Goal: Task Accomplishment & Management: Complete application form

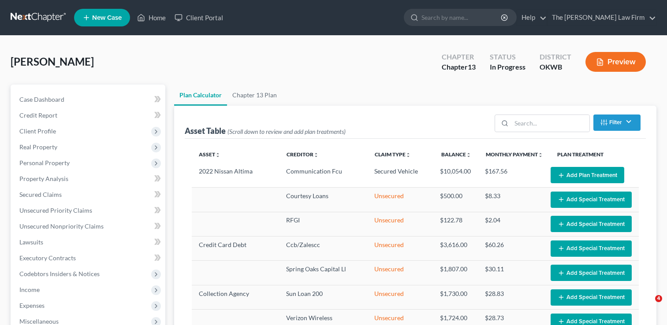
select select "59"
click at [45, 15] on link at bounding box center [39, 18] width 56 height 16
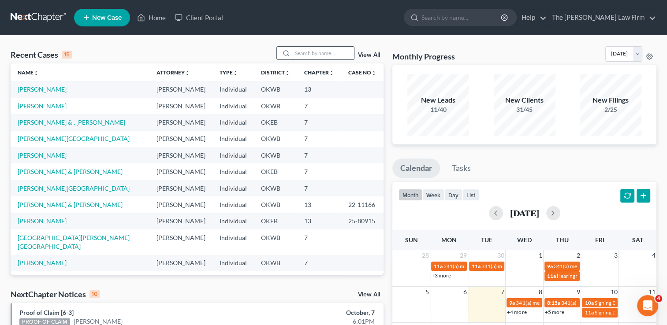
paste input "[PERSON_NAME]"
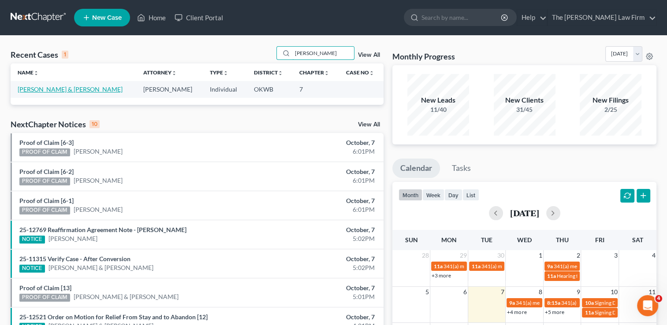
type input "[PERSON_NAME]"
click at [57, 89] on link "[PERSON_NAME] & [PERSON_NAME]" at bounding box center [70, 89] width 105 height 7
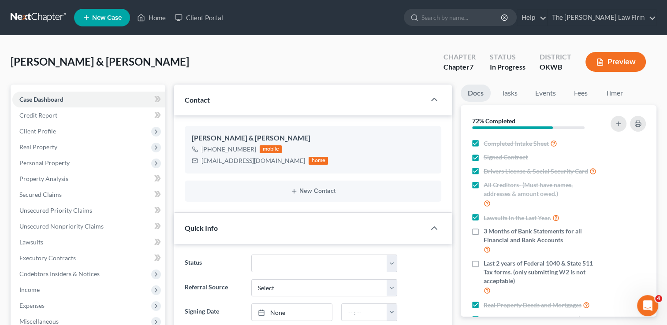
scroll to position [293, 0]
click at [306, 68] on div "[PERSON_NAME] & [PERSON_NAME] Upgraded Chapter Chapter 7 Status In Progress Dis…" at bounding box center [334, 65] width 646 height 38
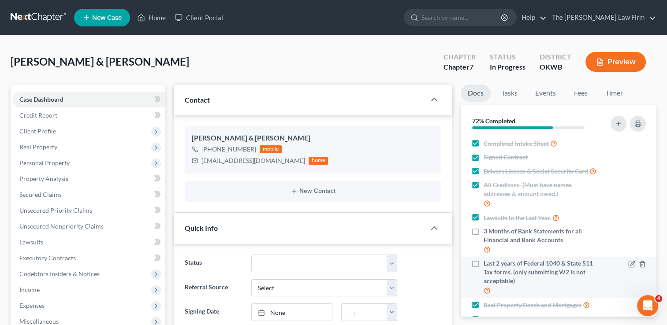
drag, startPoint x: 474, startPoint y: 241, endPoint x: 480, endPoint y: 268, distance: 27.9
click at [484, 241] on label "3 Months of Bank Statements for all Financial and Bank Accounts" at bounding box center [542, 241] width 116 height 28
click at [487, 233] on input "3 Months of Bank Statements for all Financial and Bank Accounts" at bounding box center [490, 230] width 6 height 6
checkbox input "true"
click at [484, 274] on label "Last 2 years of Federal 1040 & State 511 Tax forms. (only submitting W2 is not …" at bounding box center [542, 277] width 116 height 37
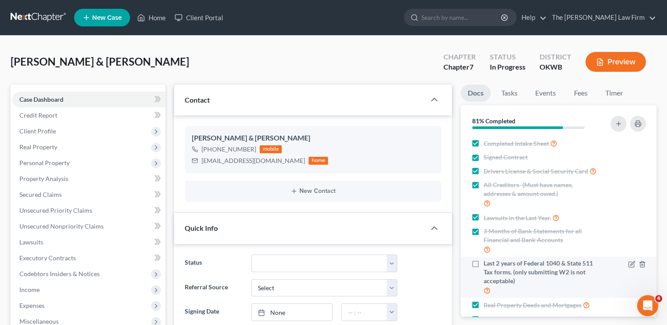
click at [487, 265] on input "Last 2 years of Federal 1040 & State 511 Tax forms. (only submitting W2 is not …" at bounding box center [490, 262] width 6 height 6
checkbox input "true"
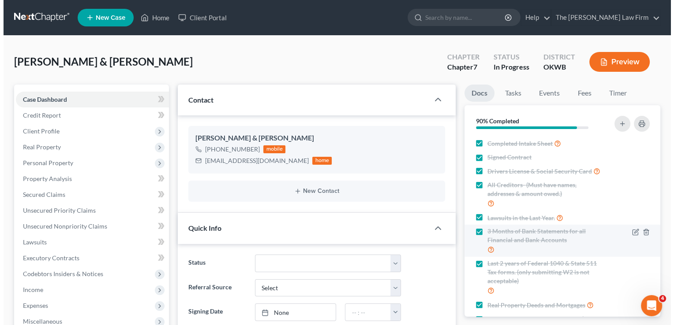
scroll to position [95, 0]
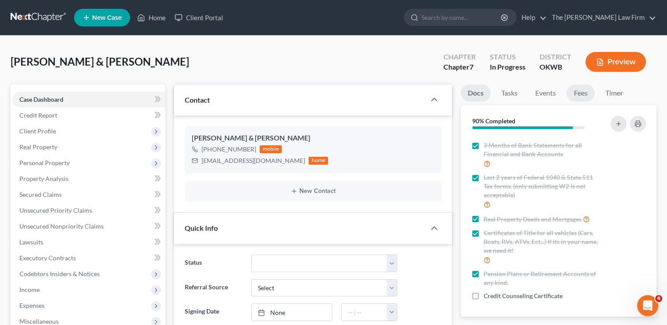
click at [582, 92] on link "Fees" at bounding box center [581, 93] width 28 height 17
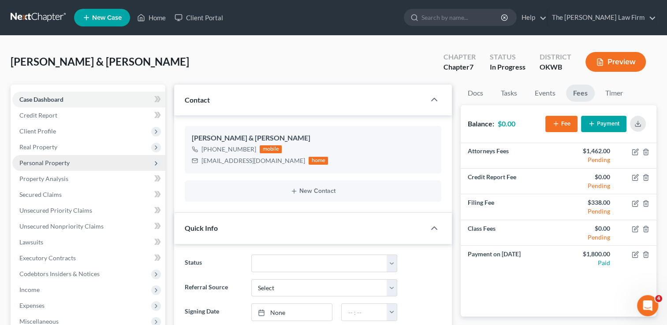
click at [47, 163] on span "Personal Property" at bounding box center [44, 162] width 50 height 7
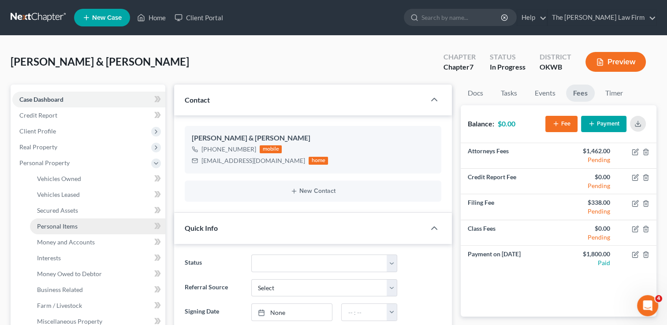
click at [61, 228] on span "Personal Items" at bounding box center [57, 226] width 41 height 7
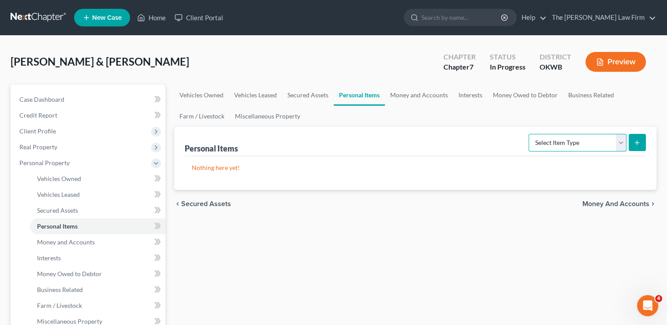
click at [589, 142] on select "Select Item Type Clothing Collectibles Of Value Electronics Firearms Household …" at bounding box center [578, 143] width 98 height 18
select select "clothing"
click at [529, 134] on select "Select Item Type Clothing Collectibles Of Value Electronics Firearms Household …" at bounding box center [578, 143] width 98 height 18
click at [640, 142] on icon "submit" at bounding box center [637, 142] width 7 height 7
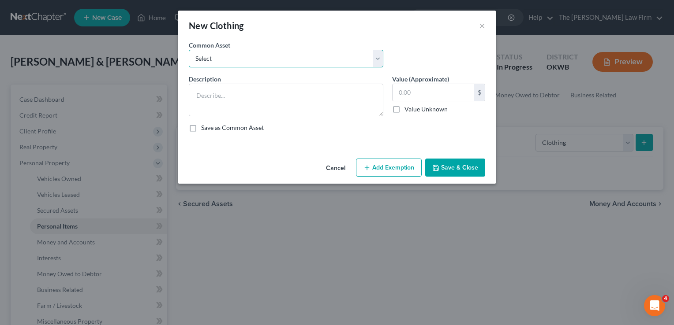
drag, startPoint x: 249, startPoint y: 56, endPoint x: 260, endPoint y: 68, distance: 15.9
click at [249, 56] on select "Select clothing and shoes clothing and shoes clothing and shoes clothing and sh…" at bounding box center [286, 59] width 194 height 18
select select "5"
click at [189, 50] on select "Select clothing and shoes clothing and shoes clothing and shoes clothing and sh…" at bounding box center [286, 59] width 194 height 18
type textarea "clothing and shoes200"
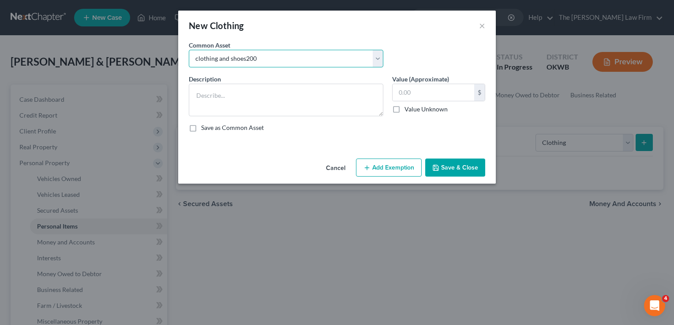
type input "200.00"
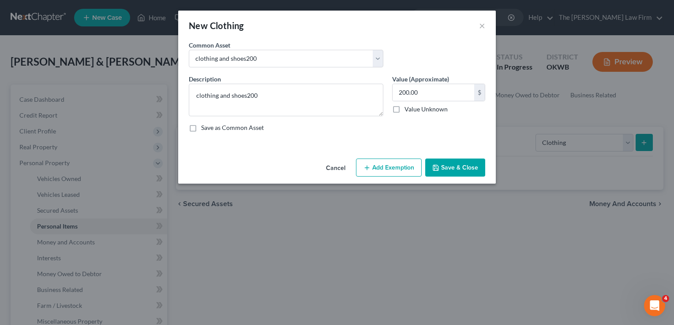
click at [377, 163] on button "Add Exemption" at bounding box center [389, 168] width 66 height 19
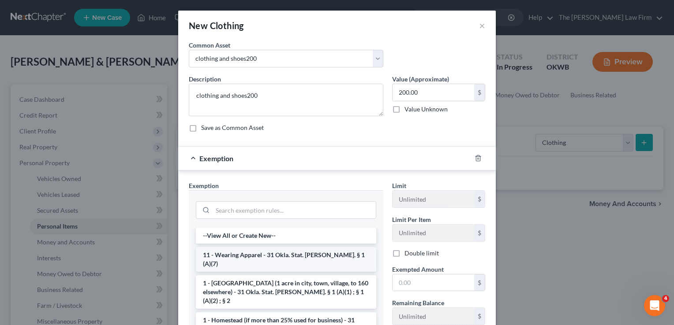
click at [234, 251] on li "11 - Wearing Apparel - 31 Okla. Stat. [PERSON_NAME]. § 1 (A)(7)" at bounding box center [286, 259] width 180 height 25
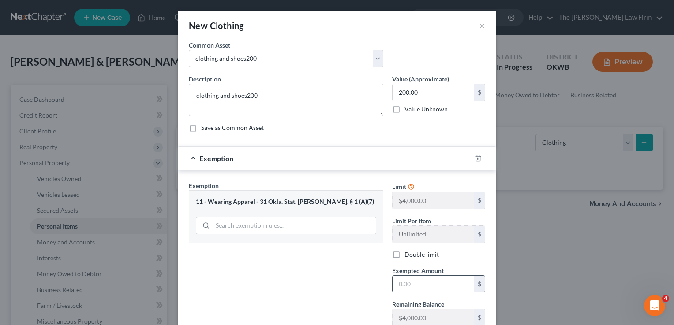
click at [417, 280] on input "text" at bounding box center [433, 284] width 82 height 17
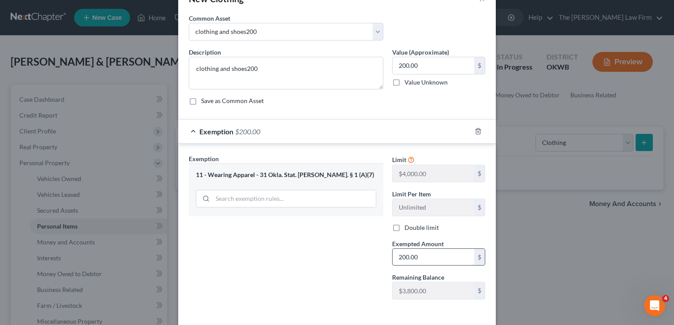
scroll to position [63, 0]
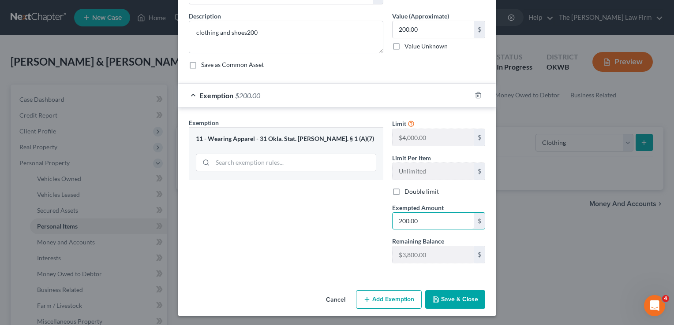
type input "200.00"
click at [462, 295] on button "Save & Close" at bounding box center [455, 300] width 60 height 19
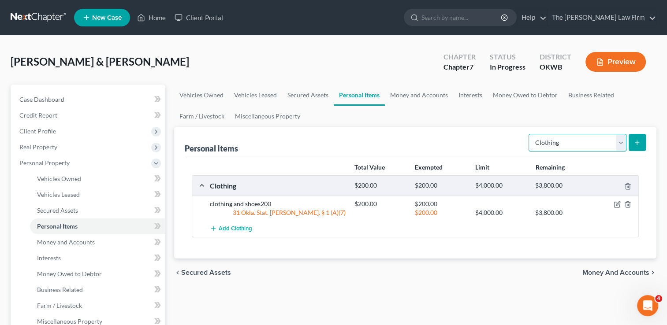
click at [623, 140] on select "Select Item Type Clothing Collectibles Of Value Electronics Firearms Household …" at bounding box center [578, 143] width 98 height 18
select select "electronics"
click at [529, 134] on select "Select Item Type Clothing Collectibles Of Value Electronics Firearms Household …" at bounding box center [578, 143] width 98 height 18
click at [631, 142] on button "submit" at bounding box center [637, 142] width 17 height 17
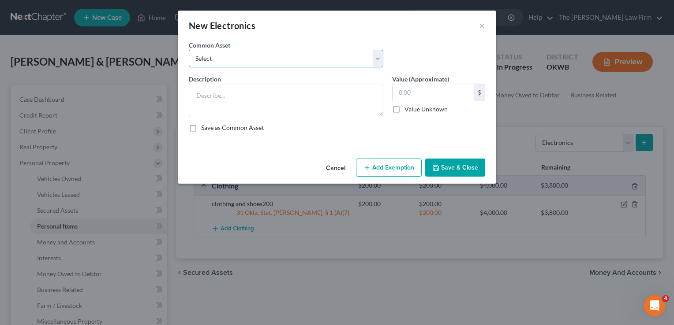
drag, startPoint x: 251, startPoint y: 56, endPoint x: 254, endPoint y: 68, distance: 12.7
click at [251, 56] on select "Select TVs, computer, phones TVs, laptop, phones, games 2 TVs, PS4" at bounding box center [286, 59] width 194 height 18
select select "0"
click at [189, 50] on select "Select TVs, computer, phones TVs, laptop, phones, games 2 TVs, PS4" at bounding box center [286, 59] width 194 height 18
type textarea "TVs, computer, phones"
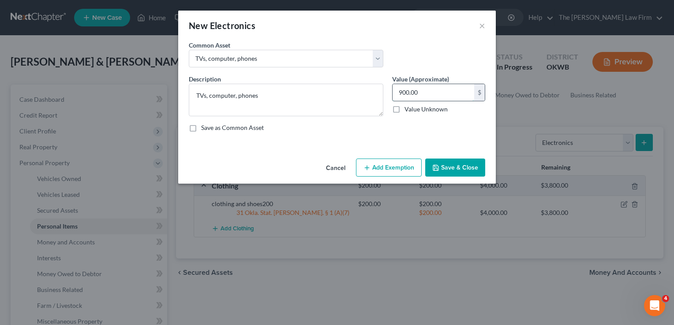
click at [429, 93] on input "900.00" at bounding box center [433, 92] width 82 height 17
type input "720.00"
click at [386, 165] on button "Add Exemption" at bounding box center [389, 168] width 66 height 19
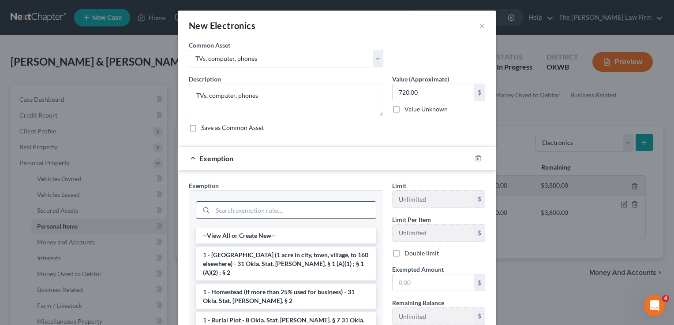
click at [243, 209] on input "search" at bounding box center [294, 210] width 163 height 17
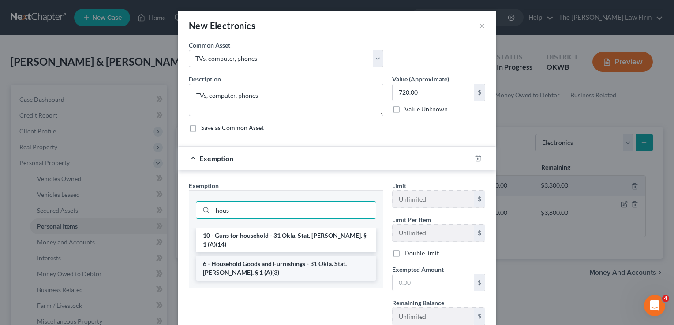
type input "hous"
click at [256, 256] on li "6 - Household Goods and Furnishings - 31 Okla. Stat. [PERSON_NAME]. § 1 (A)(3)" at bounding box center [286, 268] width 180 height 25
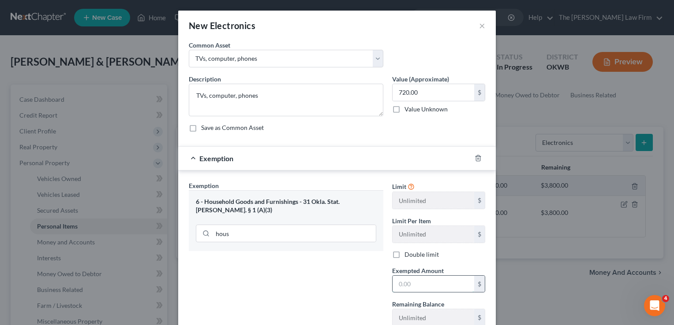
click at [418, 284] on input "text" at bounding box center [433, 284] width 82 height 17
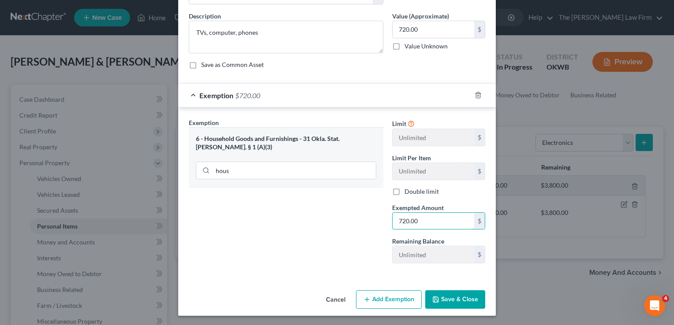
type input "720.00"
click at [447, 296] on button "Save & Close" at bounding box center [455, 300] width 60 height 19
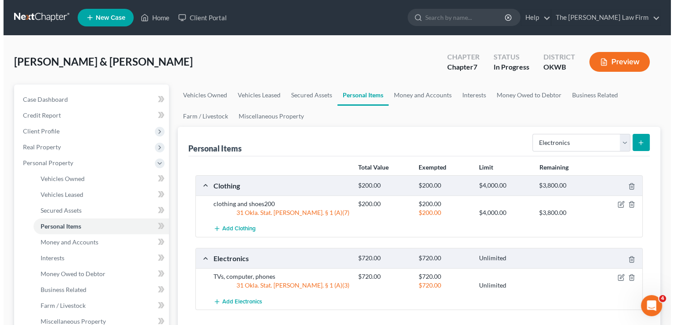
scroll to position [88, 0]
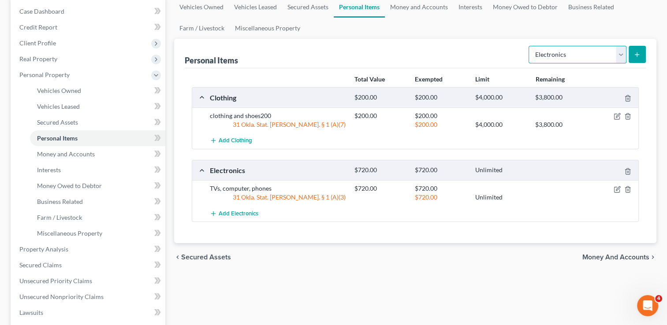
click at [621, 52] on select "Select Item Type Clothing Collectibles Of Value Electronics Firearms Household …" at bounding box center [578, 55] width 98 height 18
select select "household_goods"
click at [529, 46] on select "Select Item Type Clothing Collectibles Of Value Electronics Firearms Household …" at bounding box center [578, 55] width 98 height 18
click at [635, 53] on icon "submit" at bounding box center [637, 54] width 7 height 7
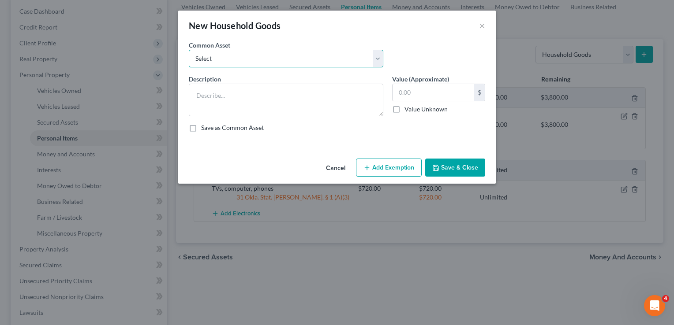
click at [275, 52] on select "Select furniture, household goods, appliances furniture, household goods, appli…" at bounding box center [286, 59] width 194 height 18
select select "6"
click at [189, 50] on select "Select furniture, household goods, appliances furniture, household goods, appli…" at bounding box center [286, 59] width 194 height 18
type textarea "furniture, appliances, household goods1500"
type input "1,500.00"
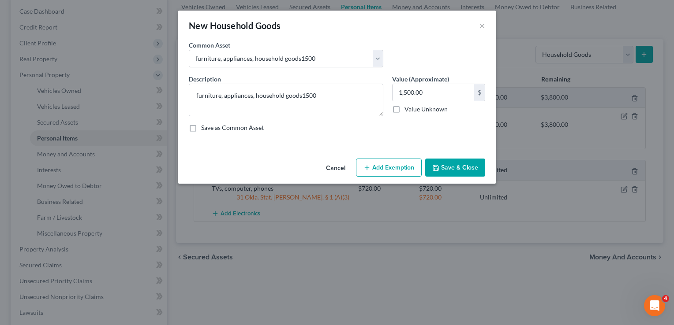
click at [389, 168] on button "Add Exemption" at bounding box center [389, 168] width 66 height 19
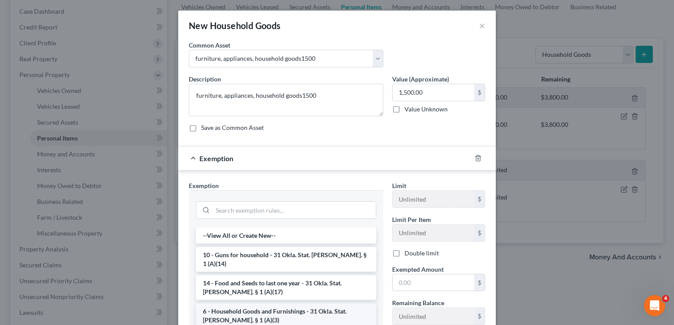
click at [252, 304] on li "6 - Household Goods and Furnishings - 31 Okla. Stat. [PERSON_NAME]. § 1 (A)(3)" at bounding box center [286, 316] width 180 height 25
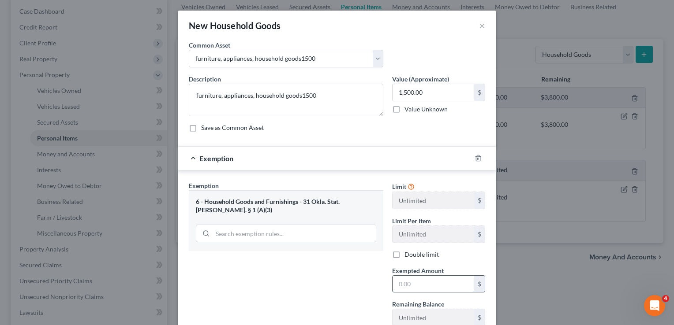
click at [414, 283] on input "text" at bounding box center [433, 284] width 82 height 17
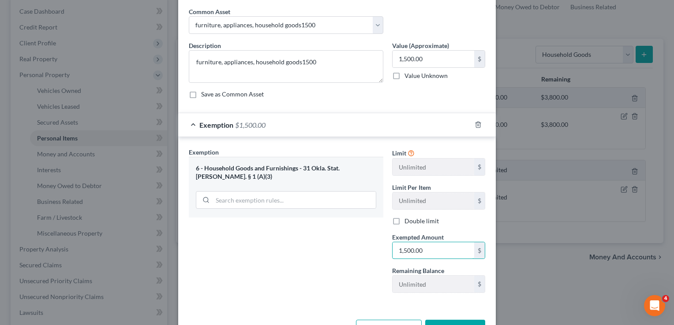
scroll to position [63, 0]
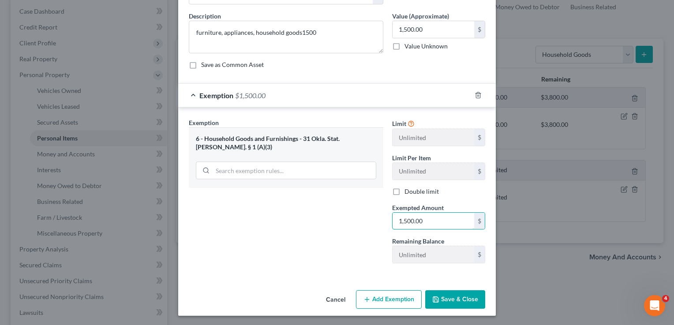
type input "1,500.00"
click at [440, 295] on button "Save & Close" at bounding box center [455, 300] width 60 height 19
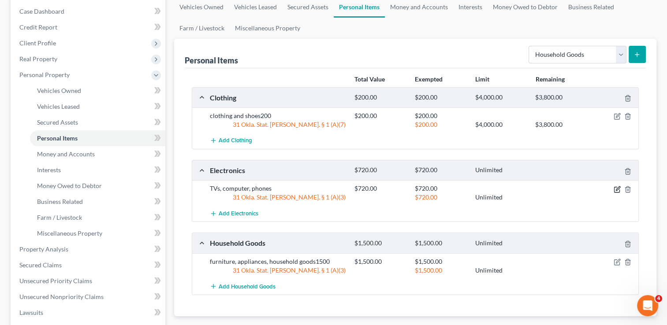
click at [617, 187] on icon "button" at bounding box center [617, 189] width 7 height 7
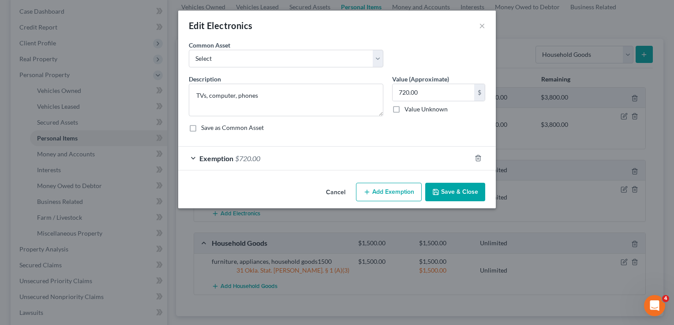
click at [285, 153] on div "Exemption $720.00" at bounding box center [324, 158] width 293 height 23
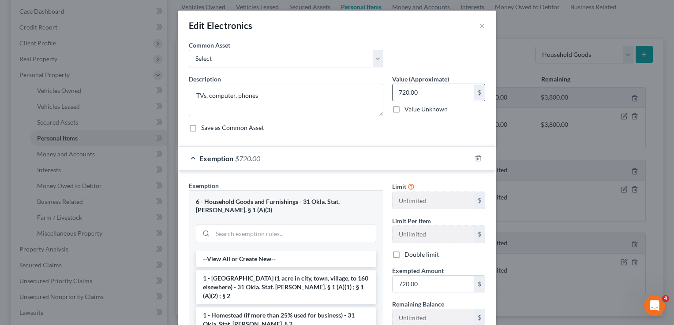
click at [433, 85] on input "720.00" at bounding box center [433, 92] width 82 height 17
type input "420.00"
click at [422, 285] on input "720.00" at bounding box center [433, 284] width 82 height 17
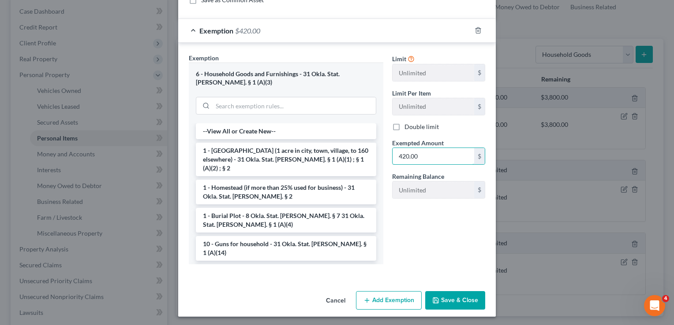
scroll to position [129, 0]
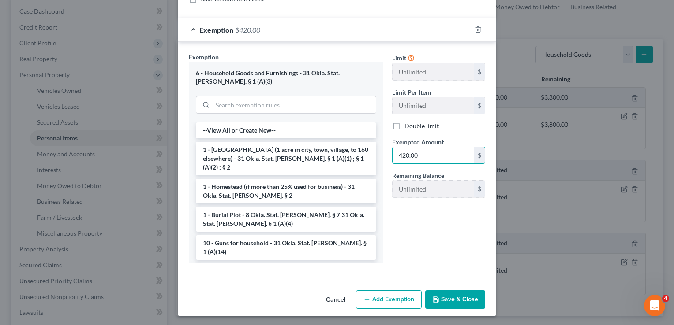
type input "420.00"
click at [448, 298] on button "Save & Close" at bounding box center [455, 300] width 60 height 19
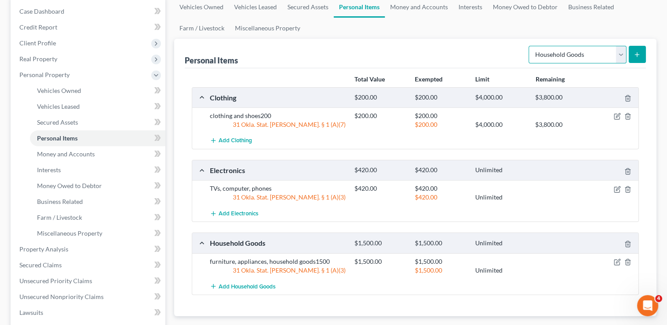
click at [615, 56] on select "Select Item Type Clothing Collectibles Of Value Electronics Firearms Household …" at bounding box center [578, 55] width 98 height 18
select select "jewelry"
click at [529, 46] on select "Select Item Type Clothing Collectibles Of Value Electronics Firearms Household …" at bounding box center [578, 55] width 98 height 18
click at [636, 51] on icon "submit" at bounding box center [637, 54] width 7 height 7
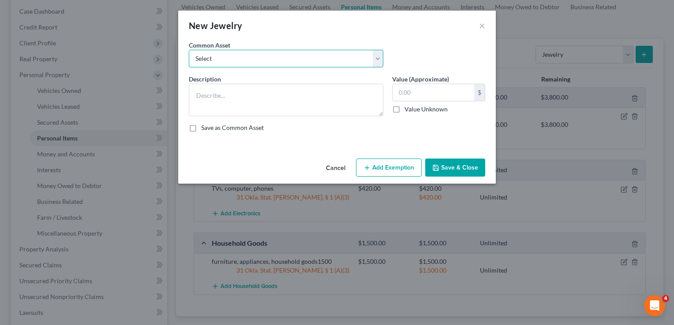
click at [250, 63] on select "Select wedding ring wedding ring wedding ring" at bounding box center [286, 59] width 194 height 18
select select "0"
click at [189, 50] on select "Select wedding ring wedding ring wedding ring" at bounding box center [286, 59] width 194 height 18
type textarea "wedding ring"
click at [387, 165] on button "Add Exemption" at bounding box center [389, 168] width 66 height 19
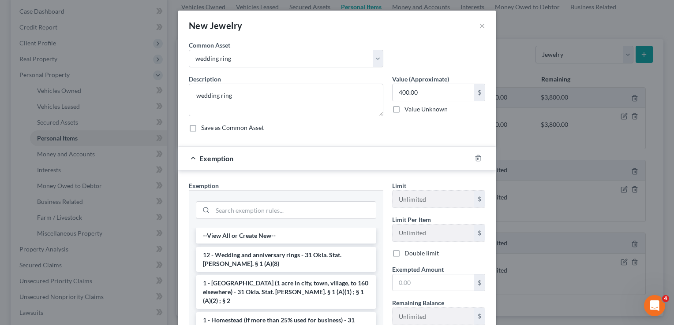
click at [238, 261] on li "12 - Wedding and anniversary rings - 31 Okla. Stat. [PERSON_NAME]. § 1 (A)(8)" at bounding box center [286, 259] width 180 height 25
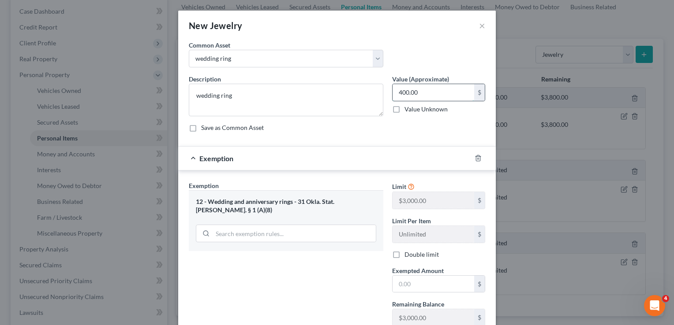
click at [425, 97] on input "400.00" at bounding box center [433, 92] width 82 height 17
type input "6"
type input "350.00"
click at [428, 282] on input "text" at bounding box center [433, 284] width 82 height 17
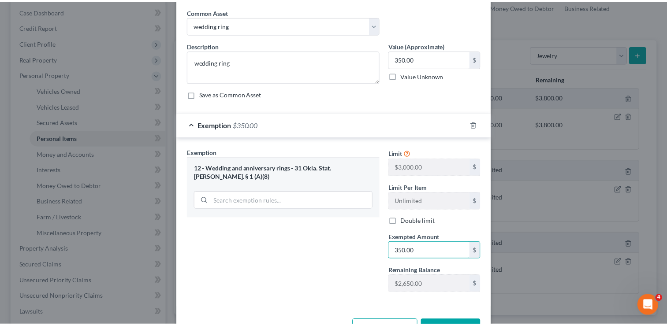
scroll to position [63, 0]
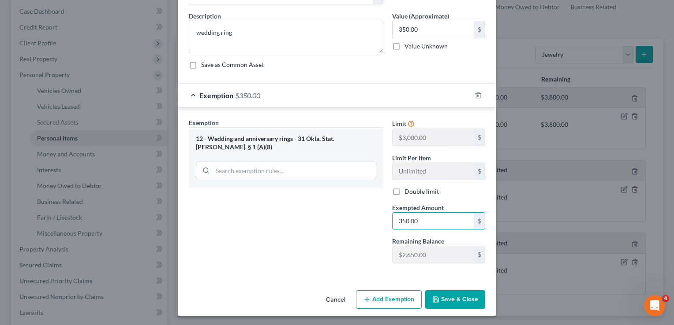
type input "350.00"
click at [462, 295] on button "Save & Close" at bounding box center [455, 300] width 60 height 19
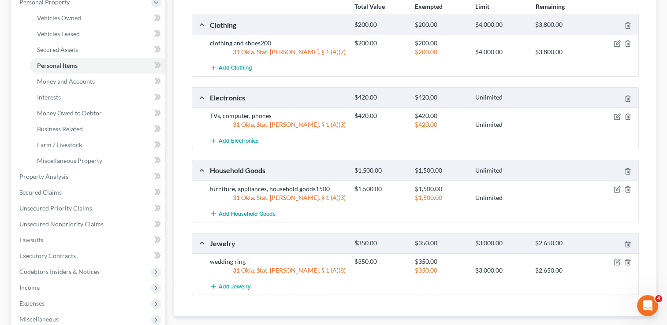
scroll to position [176, 0]
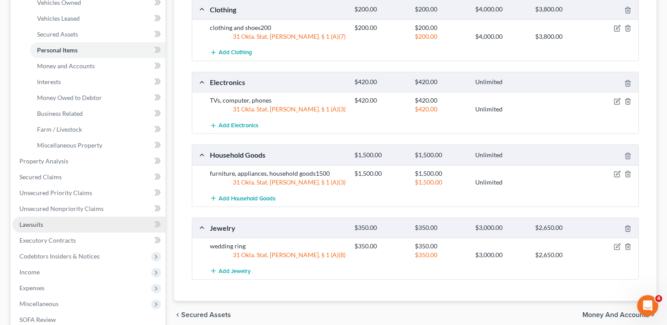
click at [34, 223] on span "Lawsuits" at bounding box center [31, 224] width 24 height 7
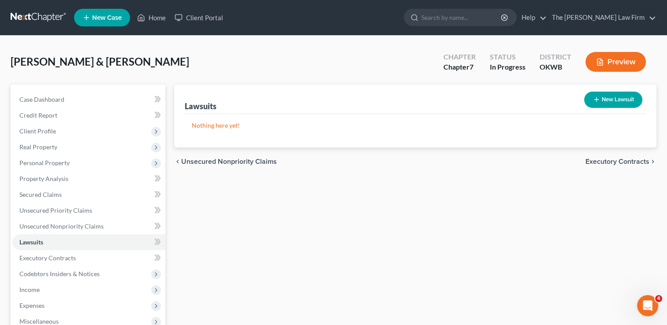
click at [615, 100] on button "New Lawsuit" at bounding box center [613, 100] width 58 height 16
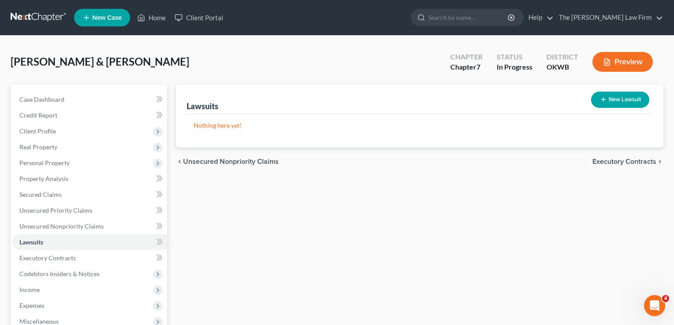
select select "0"
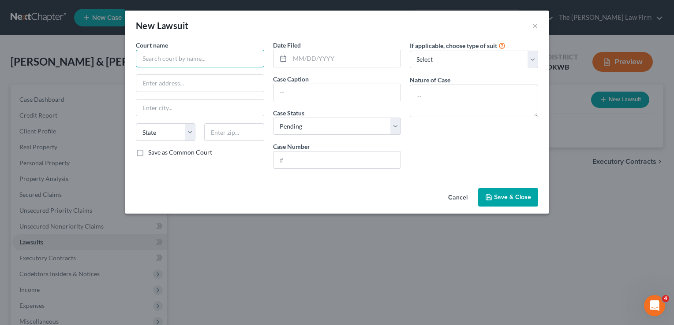
click at [212, 58] on input "text" at bounding box center [200, 59] width 128 height 18
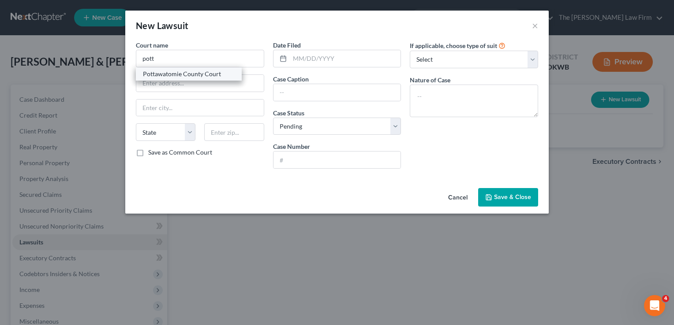
click at [201, 73] on div "Pottawatomie County Court" at bounding box center [189, 74] width 92 height 9
type input "Pottawatomie County Court"
type input "[STREET_ADDRESS]"
type input "Shawnee"
select select "37"
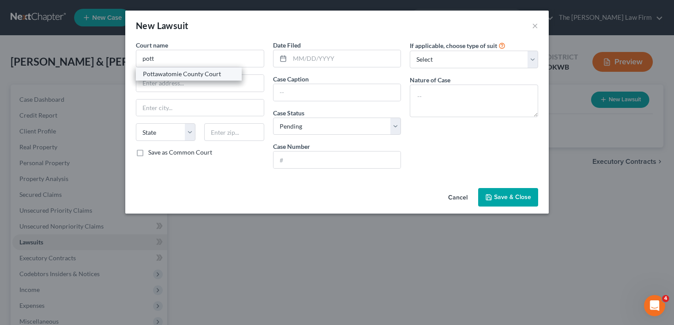
type input "74801"
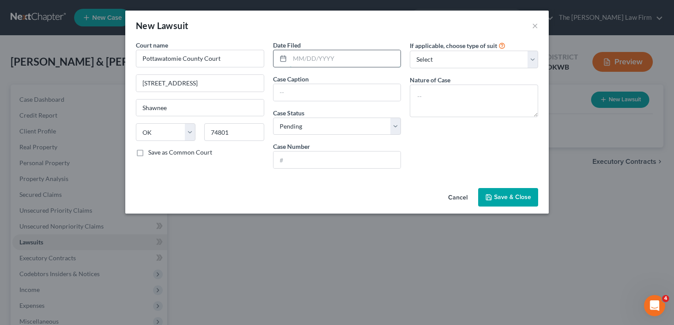
click at [316, 56] on input "text" at bounding box center [345, 58] width 111 height 17
type input "[DATE]"
paste input "TINKER FEDERAL CREDIT UNION VS. [PERSON_NAME]"
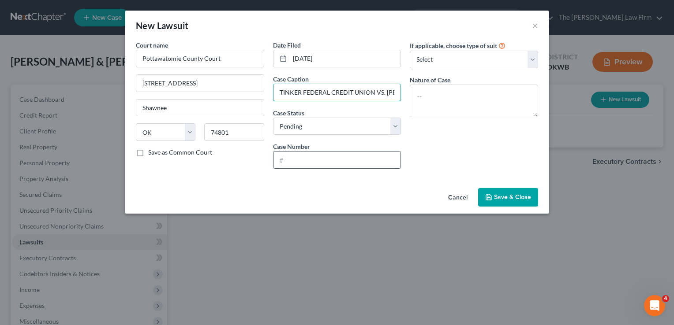
scroll to position [0, 51]
type input "TINKER FEDERAL CREDIT UNION VS. [PERSON_NAME]"
paste input "CS-2025-00438"
type input "CS-2025-00438"
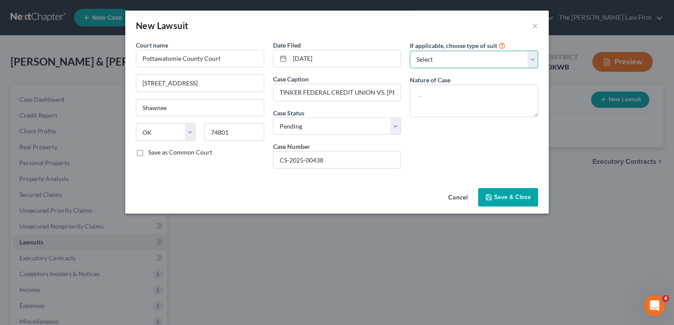
drag, startPoint x: 445, startPoint y: 61, endPoint x: 450, endPoint y: 65, distance: 6.6
click at [445, 61] on select "Select Repossession Garnishment Foreclosure Attached, Seized, Or Levied Other" at bounding box center [474, 60] width 128 height 18
select select "4"
click at [410, 51] on select "Select Repossession Garnishment Foreclosure Attached, Seized, Or Levied Other" at bounding box center [474, 60] width 128 height 18
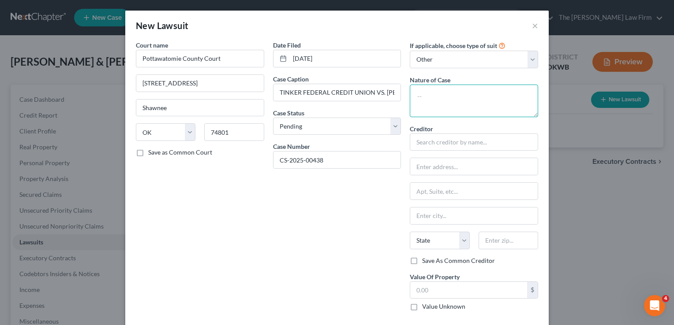
click at [451, 95] on textarea at bounding box center [474, 101] width 128 height 33
type textarea "Civil"
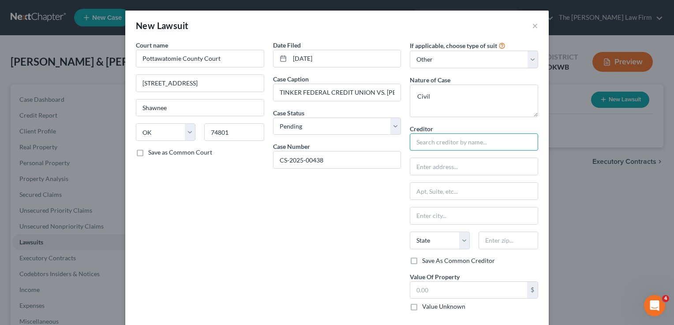
click at [469, 140] on input "text" at bounding box center [474, 143] width 128 height 18
type input "F"
click at [365, 218] on div "Date Filed [DATE] Case Caption TINKER FEDERAL CREDIT UNION VS. [PERSON_NAME] St…" at bounding box center [336, 180] width 137 height 278
click at [434, 144] on input "TFCU" at bounding box center [474, 143] width 128 height 18
type input "TFCU"
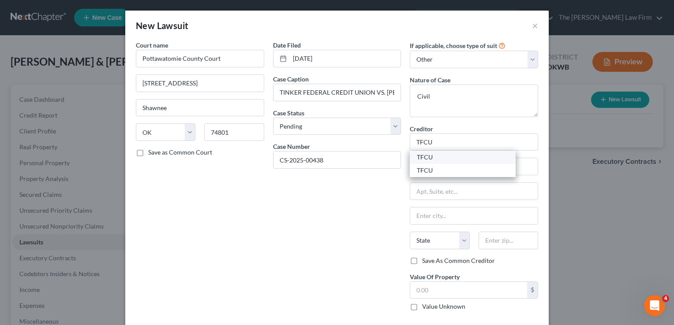
click at [431, 159] on div "TFCU" at bounding box center [463, 157] width 92 height 9
type input "[STREET_ADDRESS]"
type input "[US_STATE][GEOGRAPHIC_DATA]"
select select "37"
type input "73122"
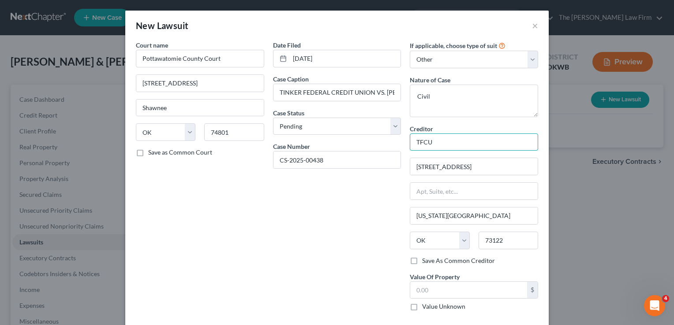
click at [439, 143] on input "TFCU" at bounding box center [474, 143] width 128 height 18
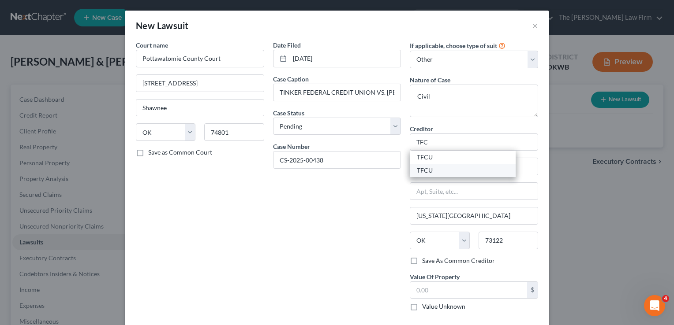
click at [429, 170] on div "TFCU" at bounding box center [463, 170] width 92 height 9
type input "TFCU"
type input "[STREET_ADDRESS][PERSON_NAME]"
type input "Shawnee"
type input "74804"
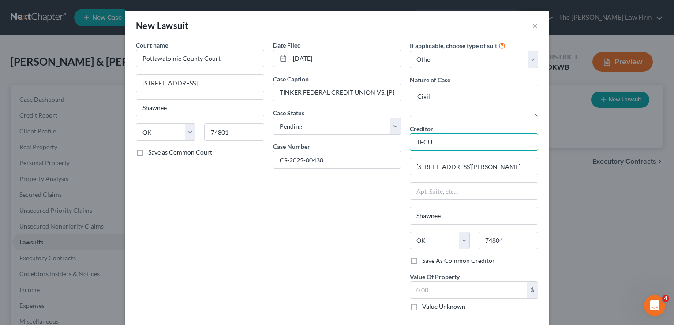
click at [434, 143] on input "TFCU" at bounding box center [474, 143] width 128 height 18
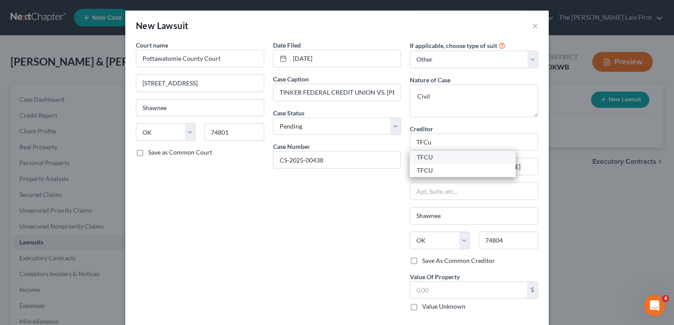
click at [430, 156] on div "TFCU" at bounding box center [463, 157] width 92 height 9
type input "TFCU"
type input "[STREET_ADDRESS]"
type input "[US_STATE][GEOGRAPHIC_DATA]"
type input "73122"
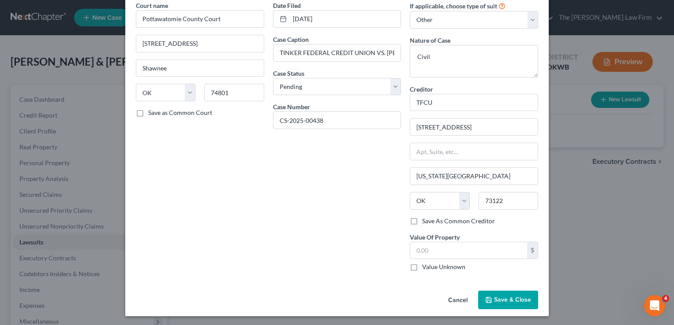
scroll to position [40, 0]
click at [500, 294] on button "Save & Close" at bounding box center [508, 300] width 60 height 19
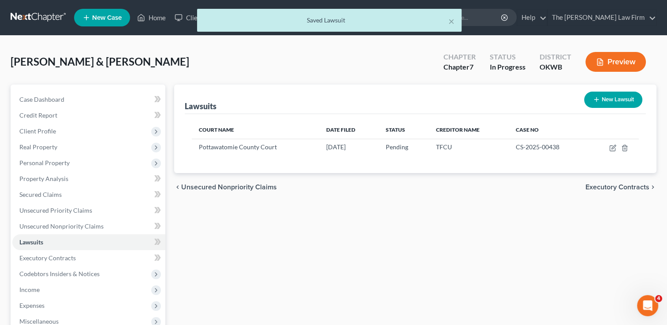
click at [611, 97] on button "New Lawsuit" at bounding box center [613, 100] width 58 height 16
select select "0"
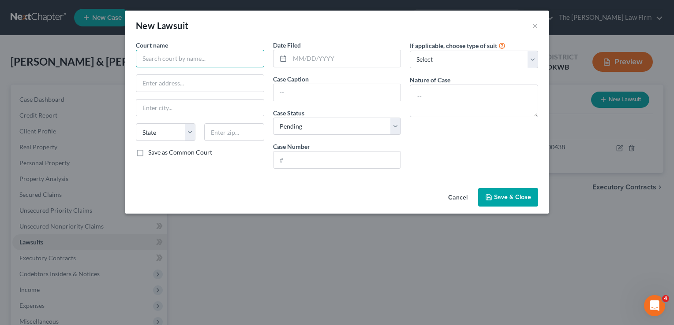
click at [199, 60] on input "text" at bounding box center [200, 59] width 128 height 18
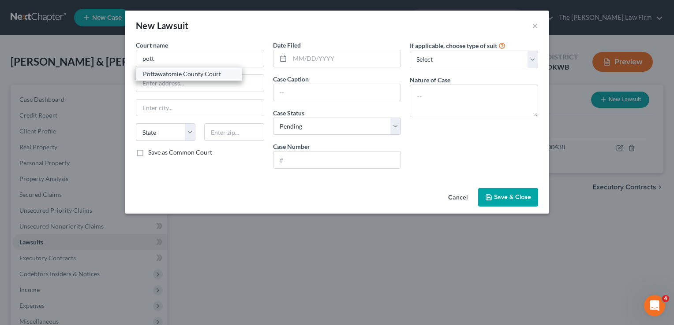
click at [198, 75] on div "Pottawatomie County Court" at bounding box center [189, 74] width 92 height 9
type input "Pottawatomie County Court"
type input "[STREET_ADDRESS]"
type input "Shawnee"
select select "37"
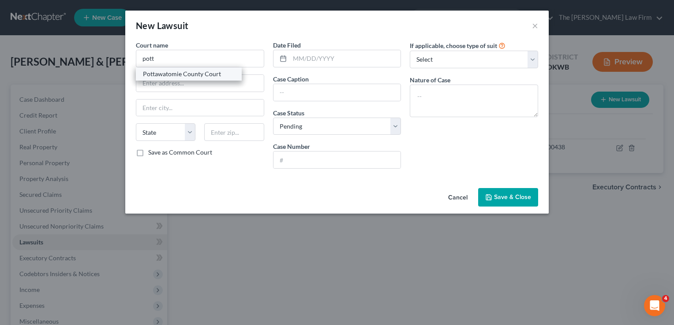
type input "74801"
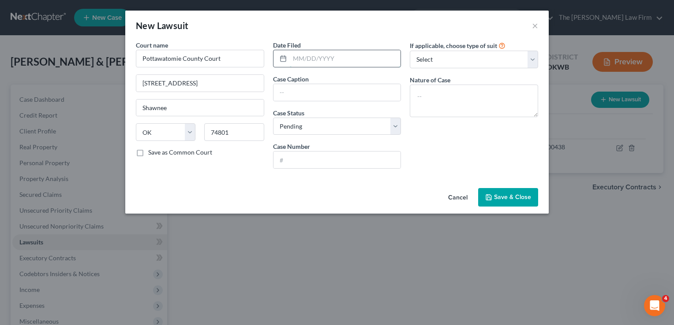
click at [351, 58] on input "text" at bounding box center [345, 58] width 111 height 17
type input "[DATE]"
paste input "[PERSON_NAME] FARGO BANK, NA [GEOGRAPHIC_DATA]. [PERSON_NAME]"
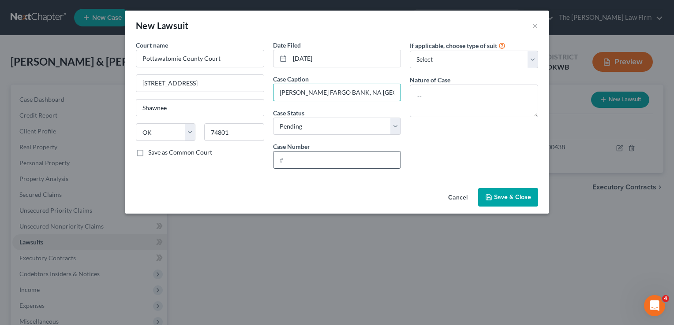
scroll to position [0, 27]
type input "[PERSON_NAME] FARGO BANK, NA [GEOGRAPHIC_DATA]. [PERSON_NAME]"
paste input "CJ-2025-00310"
type input "CJ-2025-00310"
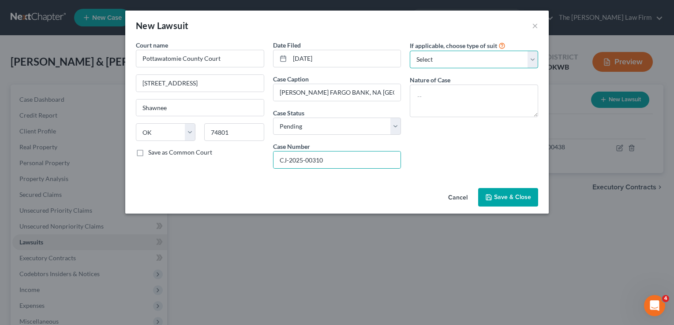
click at [455, 61] on select "Select Repossession Garnishment Foreclosure Attached, Seized, Or Levied Other" at bounding box center [474, 60] width 128 height 18
select select "4"
click at [410, 51] on select "Select Repossession Garnishment Foreclosure Attached, Seized, Or Levied Other" at bounding box center [474, 60] width 128 height 18
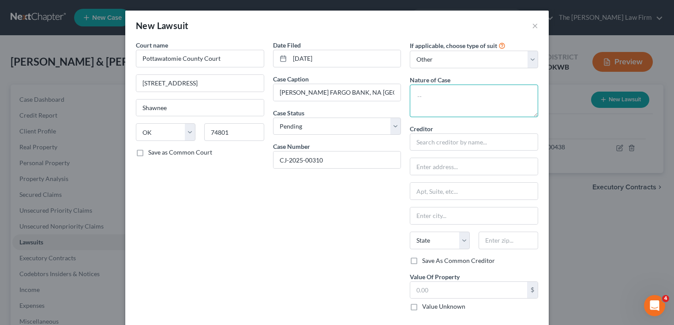
click at [450, 94] on textarea at bounding box center [474, 101] width 128 height 33
type textarea "Civil"
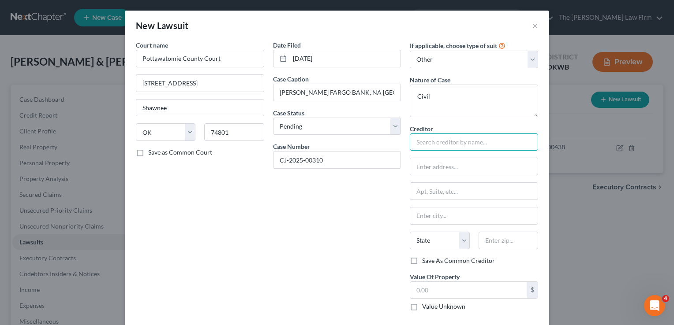
click at [450, 142] on input "text" at bounding box center [474, 143] width 128 height 18
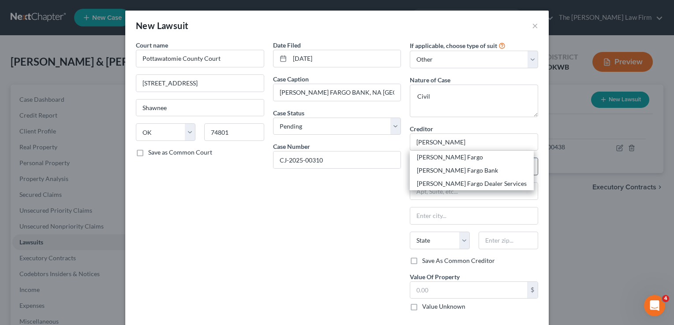
click at [455, 167] on div "[PERSON_NAME] Fargo Bank" at bounding box center [472, 170] width 110 height 9
type input "[PERSON_NAME] Fargo Bank"
type input "PO BOX 5129"
type input "[GEOGRAPHIC_DATA]"
select select "43"
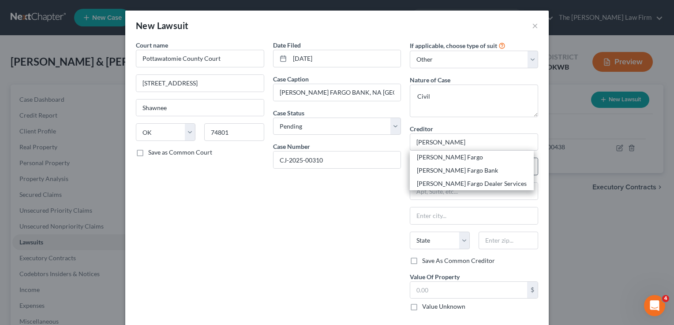
type input "57117"
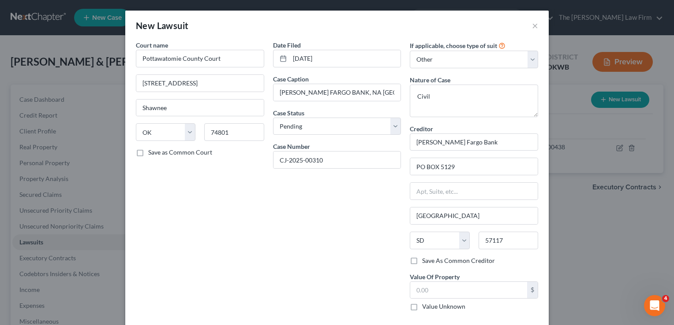
click at [365, 225] on div "Date Filed [DATE] Case Caption [PERSON_NAME] FARGO BANK, NA [GEOGRAPHIC_DATA]. …" at bounding box center [336, 180] width 137 height 278
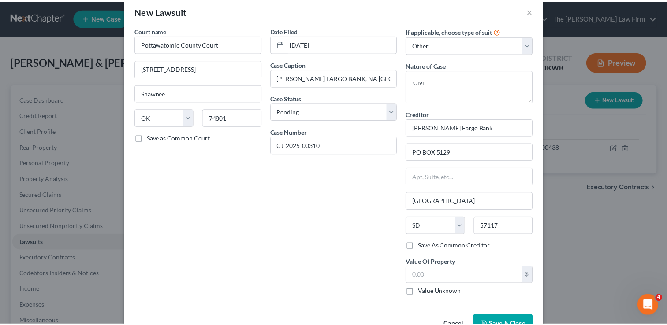
scroll to position [40, 0]
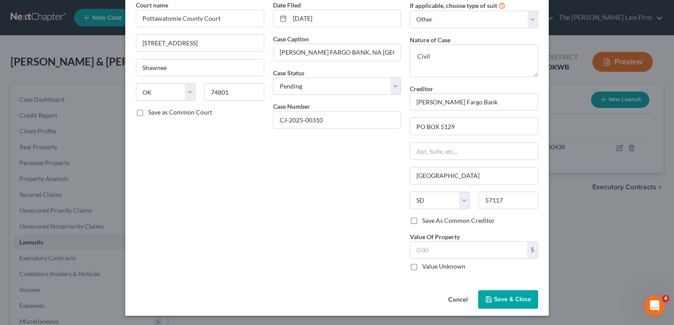
click at [501, 300] on span "Save & Close" at bounding box center [512, 299] width 37 height 7
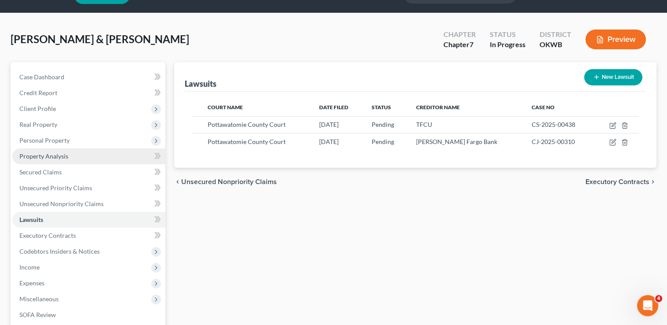
scroll to position [0, 0]
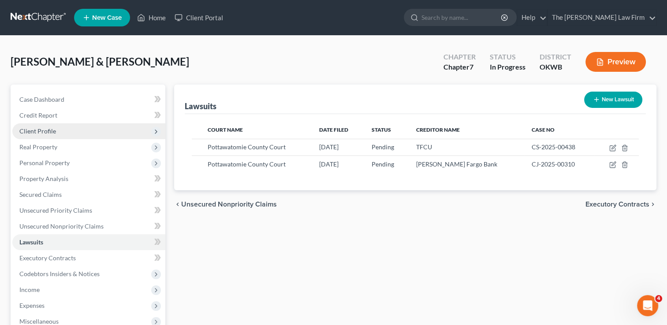
click at [43, 128] on span "Client Profile" at bounding box center [37, 130] width 37 height 7
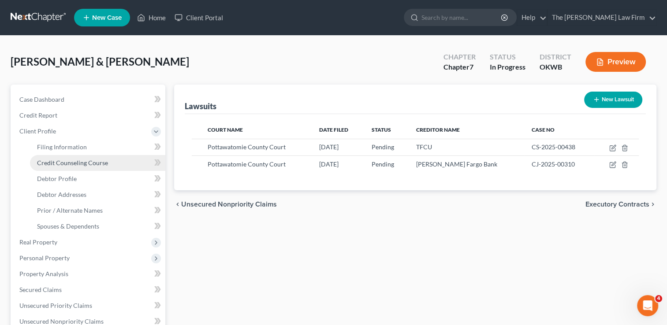
click at [71, 165] on span "Credit Counseling Course" at bounding box center [72, 162] width 71 height 7
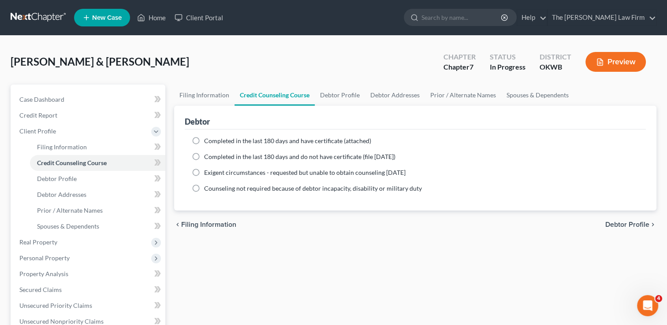
click at [204, 140] on label "Completed in the last 180 days and have certificate (attached)" at bounding box center [287, 141] width 167 height 9
click at [208, 140] on input "Completed in the last 180 days and have certificate (attached)" at bounding box center [211, 140] width 6 height 6
radio input "true"
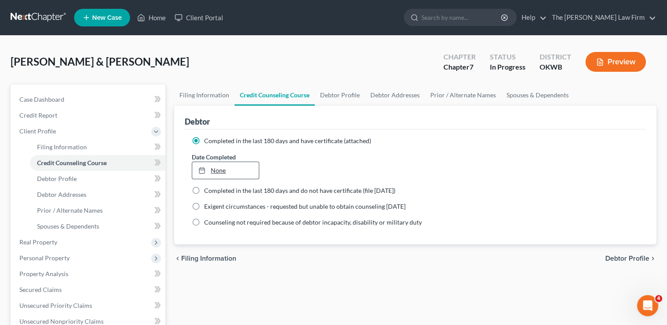
click at [215, 167] on link "None" at bounding box center [225, 170] width 66 height 17
type input "[DATE]"
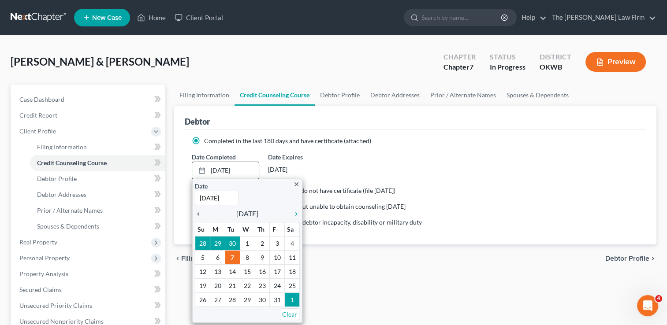
click at [199, 213] on icon "chevron_left" at bounding box center [200, 214] width 11 height 7
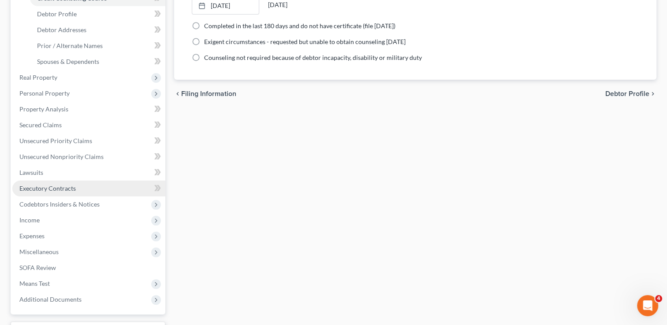
scroll to position [176, 0]
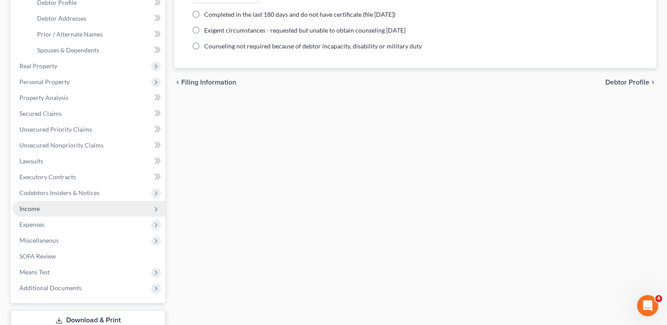
click at [45, 206] on span "Income" at bounding box center [88, 209] width 153 height 16
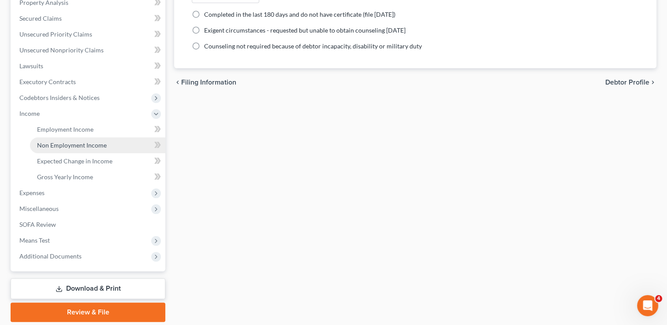
click at [83, 148] on span "Non Employment Income" at bounding box center [72, 145] width 70 height 7
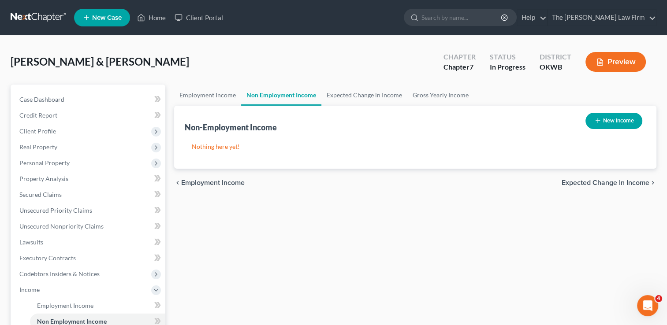
click at [614, 121] on button "New Income" at bounding box center [613, 121] width 57 height 16
select select "0"
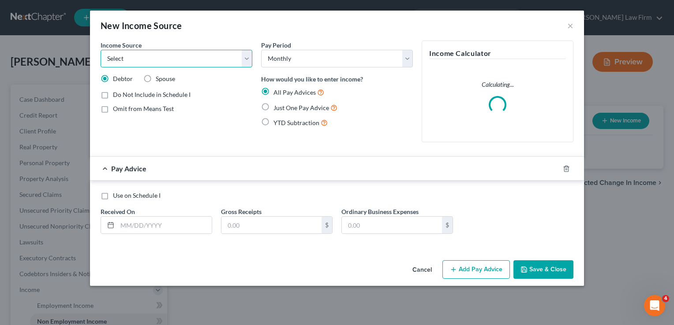
click at [161, 63] on select "Select Unemployment Disability (from employer) Pension Retirement Social Securi…" at bounding box center [177, 59] width 152 height 18
select select "4"
click at [101, 50] on select "Select Unemployment Disability (from employer) Pension Retirement Social Securi…" at bounding box center [177, 59] width 152 height 18
click at [273, 108] on label "Just One Pay Advice" at bounding box center [305, 108] width 64 height 10
click at [277, 108] on input "Just One Pay Advice" at bounding box center [280, 106] width 6 height 6
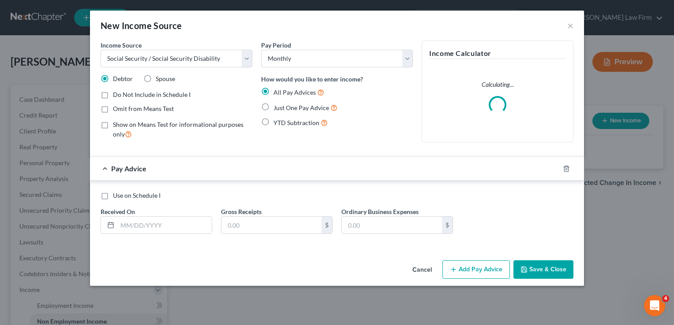
radio input "true"
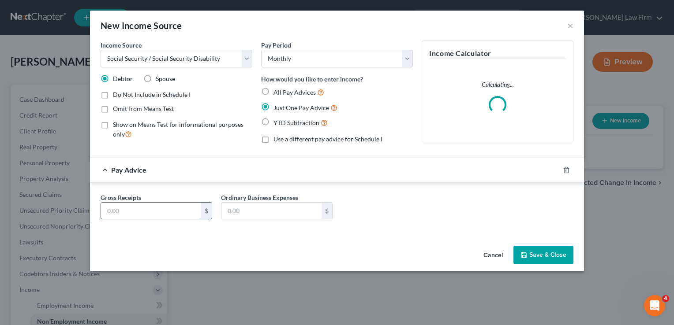
click at [155, 207] on input "text" at bounding box center [151, 211] width 100 height 17
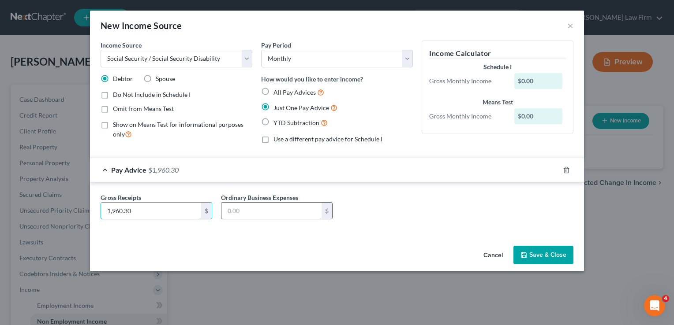
type input "1,960.30"
click at [239, 209] on input "text" at bounding box center [271, 211] width 100 height 17
type input "182.00"
click at [543, 254] on button "Save & Close" at bounding box center [543, 255] width 60 height 19
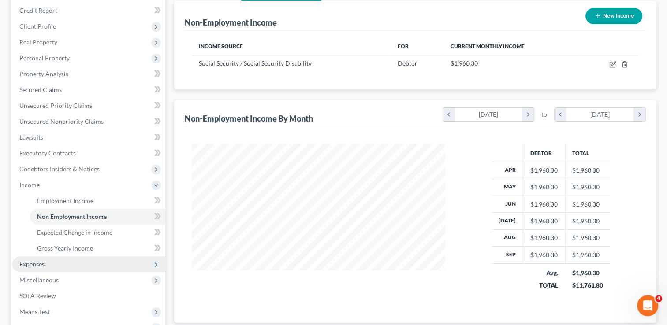
scroll to position [132, 0]
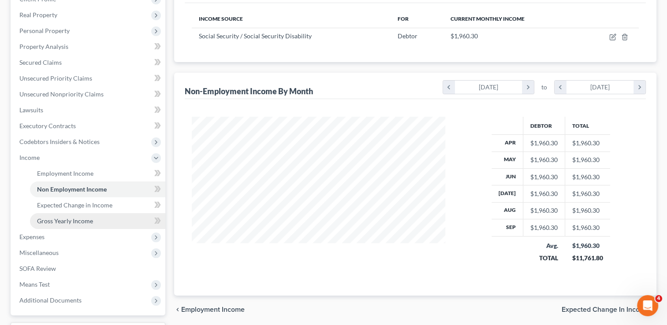
click at [53, 220] on span "Gross Yearly Income" at bounding box center [65, 220] width 56 height 7
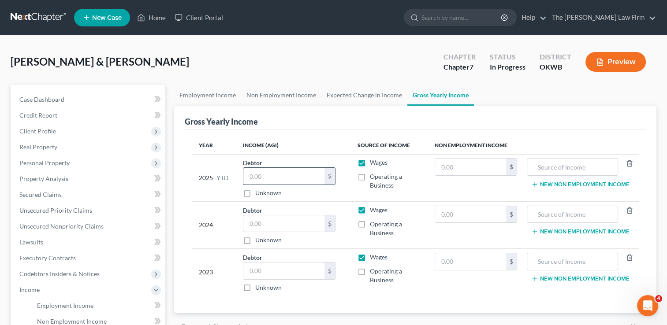
click at [272, 174] on input "text" at bounding box center [283, 176] width 81 height 17
click at [370, 162] on label "Wages" at bounding box center [379, 162] width 18 height 9
click at [373, 162] on input "Wages" at bounding box center [376, 161] width 6 height 6
checkbox input "false"
click at [277, 92] on link "Non Employment Income" at bounding box center [281, 95] width 80 height 21
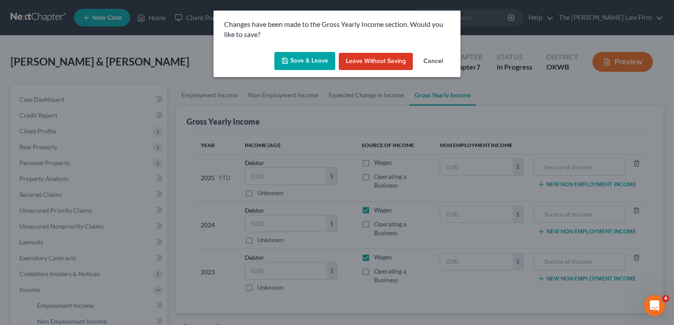
click at [297, 57] on button "Save & Leave" at bounding box center [304, 61] width 61 height 19
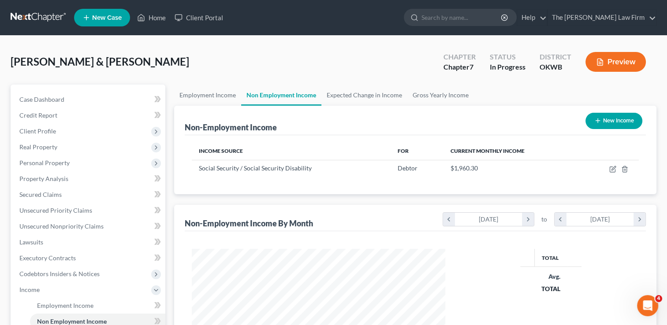
scroll to position [157, 271]
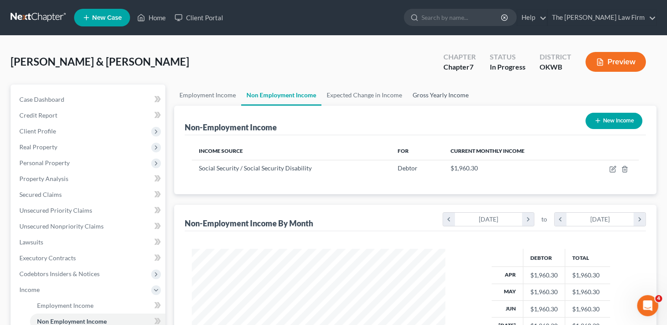
click at [442, 96] on link "Gross Yearly Income" at bounding box center [440, 95] width 67 height 21
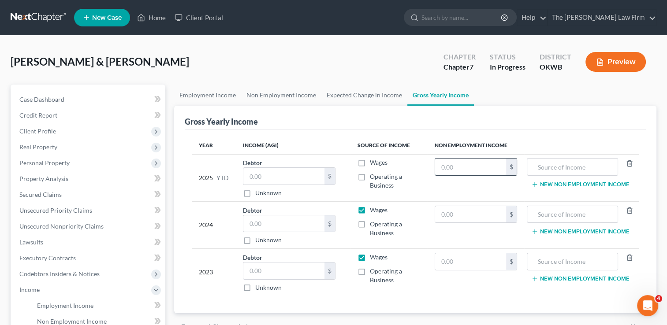
click at [467, 164] on input "text" at bounding box center [470, 167] width 71 height 17
type input "19,603.00"
click at [538, 167] on input "text" at bounding box center [573, 167] width 82 height 17
type input "SSI"
click at [269, 267] on input "text" at bounding box center [283, 271] width 81 height 17
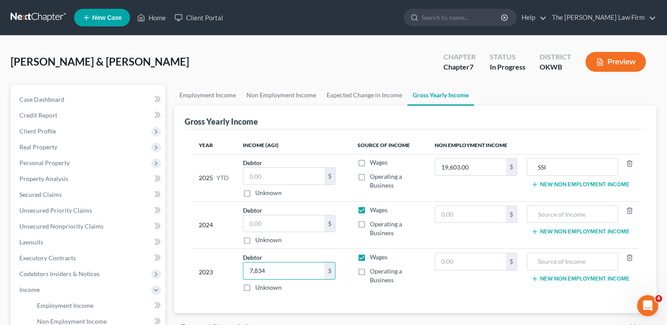
type input "7,834"
click at [266, 227] on input "text" at bounding box center [283, 224] width 81 height 17
type input "0"
click at [370, 207] on label "Wages" at bounding box center [379, 210] width 18 height 9
click at [373, 207] on input "Wages" at bounding box center [376, 209] width 6 height 6
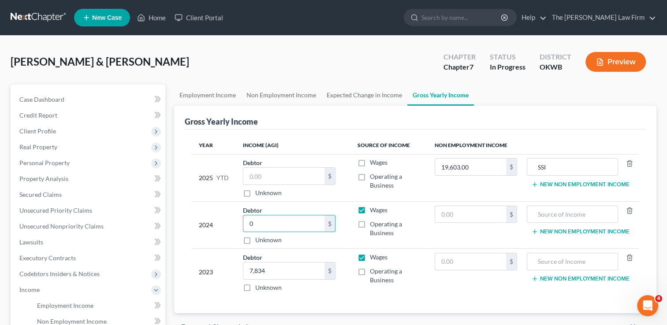
checkbox input "false"
click at [370, 257] on label "Wages" at bounding box center [379, 257] width 18 height 9
click at [373, 257] on input "Wages" at bounding box center [376, 256] width 6 height 6
click at [347, 298] on div "Year Income (AGI) Source of Income Non Employment Income 2025 YTD Debtor $ Unkn…" at bounding box center [415, 222] width 461 height 184
click at [370, 257] on label "Wages" at bounding box center [379, 257] width 18 height 9
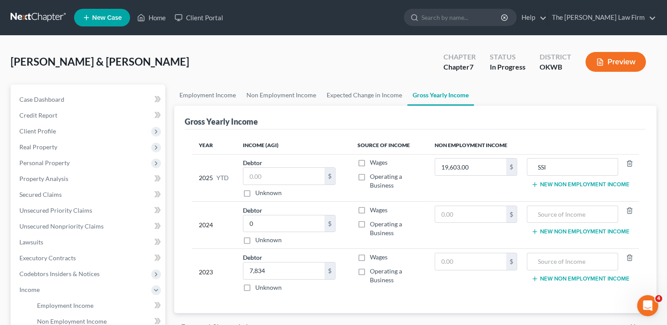
click at [373, 257] on input "Wages" at bounding box center [376, 256] width 6 height 6
checkbox input "true"
click at [416, 284] on td "Wages Operating a Business" at bounding box center [388, 272] width 77 height 47
click at [45, 131] on span "Client Profile" at bounding box center [37, 130] width 37 height 7
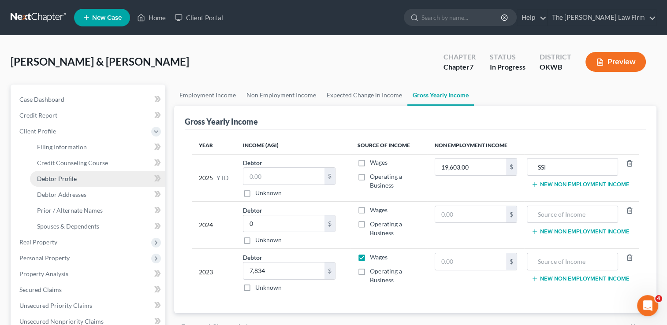
click at [65, 180] on span "Debtor Profile" at bounding box center [57, 178] width 40 height 7
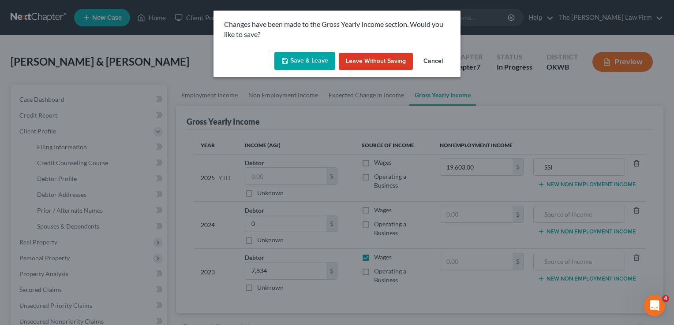
click at [302, 61] on button "Save & Leave" at bounding box center [304, 61] width 61 height 19
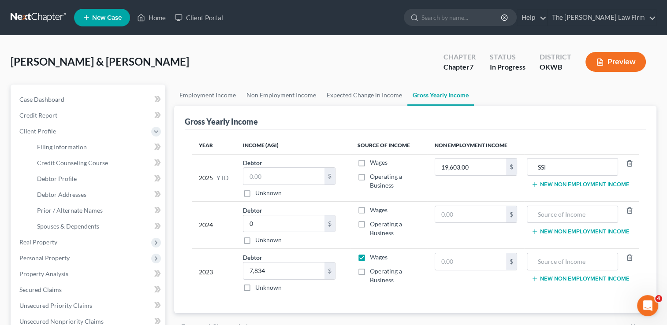
select select "0"
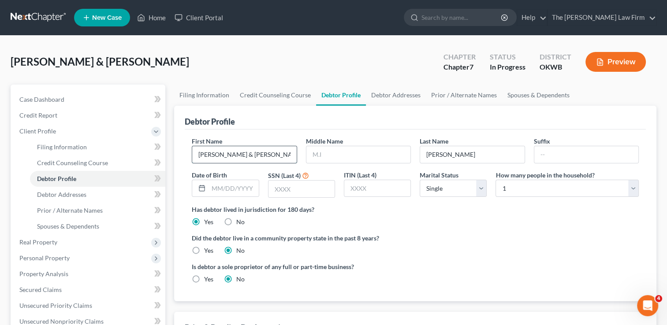
drag, startPoint x: 226, startPoint y: 154, endPoint x: 192, endPoint y: 153, distance: 34.4
click at [192, 153] on div "[PERSON_NAME] & [PERSON_NAME]" at bounding box center [244, 155] width 105 height 18
type input "[PERSON_NAME]"
click at [338, 153] on input "text" at bounding box center [358, 154] width 104 height 17
click at [503, 216] on div "Has debtor lived in jurisdiction for 180 days? Yes No Debtor must reside in jur…" at bounding box center [415, 216] width 447 height 22
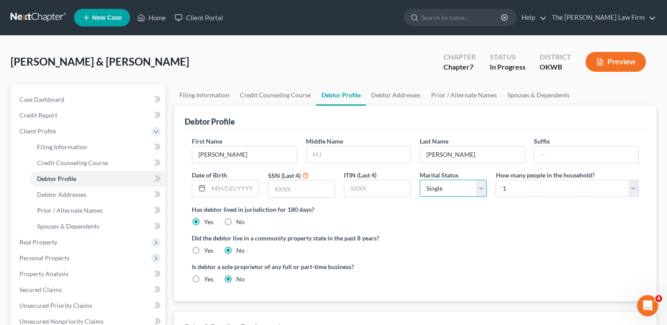
click at [477, 188] on select "Select Single Married Separated Divorced Widowed" at bounding box center [453, 189] width 67 height 18
select select "1"
click at [420, 180] on select "Select Single Married Separated Divorced Widowed" at bounding box center [453, 189] width 67 height 18
drag, startPoint x: 523, startPoint y: 190, endPoint x: 527, endPoint y: 180, distance: 10.5
click at [523, 190] on select "Select 1 2 3 4 5 6 7 8 9 10 11 12 13 14 15 16 17 18 19 20" at bounding box center [567, 189] width 143 height 18
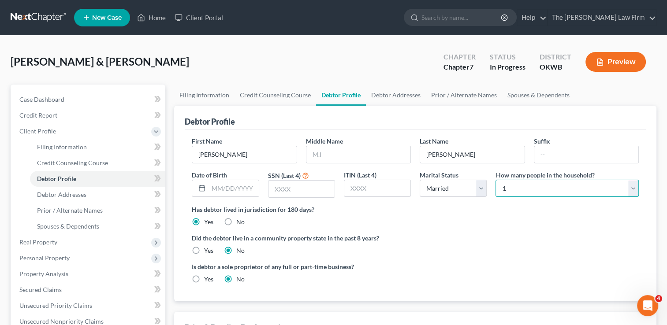
select select "1"
click at [496, 180] on select "Select 1 2 3 4 5 6 7 8 9 10 11 12 13 14 15 16 17 18 19 20" at bounding box center [567, 189] width 143 height 18
click at [499, 224] on div "Has debtor lived in jurisdiction for 180 days? Yes No Debtor must reside in jur…" at bounding box center [415, 216] width 447 height 22
click at [329, 156] on input "text" at bounding box center [358, 154] width 104 height 17
type input "Dariell"
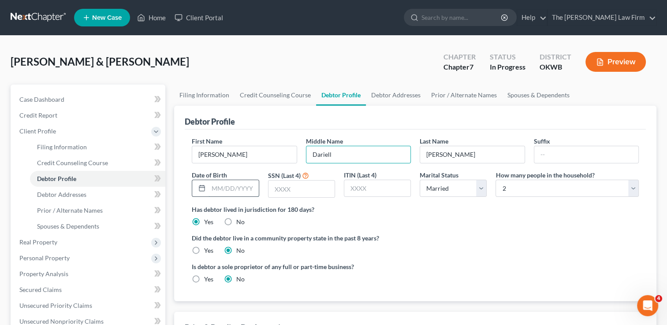
click at [235, 186] on input "text" at bounding box center [234, 188] width 50 height 17
type input "[DATE]"
click at [294, 185] on input "text" at bounding box center [301, 189] width 66 height 17
type input "7088"
click at [441, 226] on div "Has debtor lived in jurisdiction for 180 days? Yes No Debtor must reside in jur…" at bounding box center [415, 216] width 447 height 22
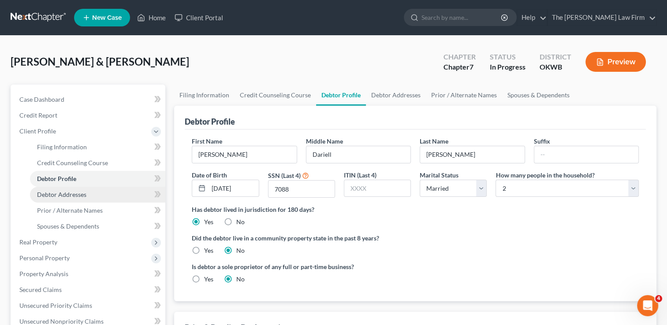
click at [84, 195] on span "Debtor Addresses" at bounding box center [61, 194] width 49 height 7
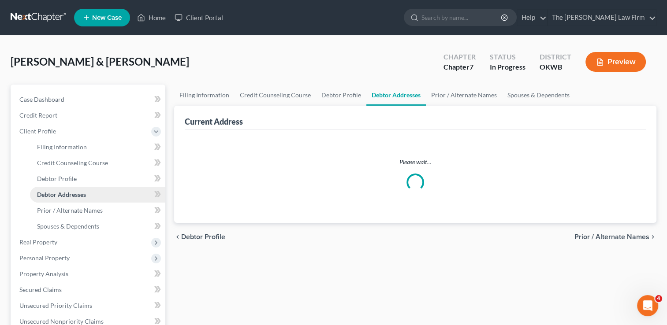
select select "0"
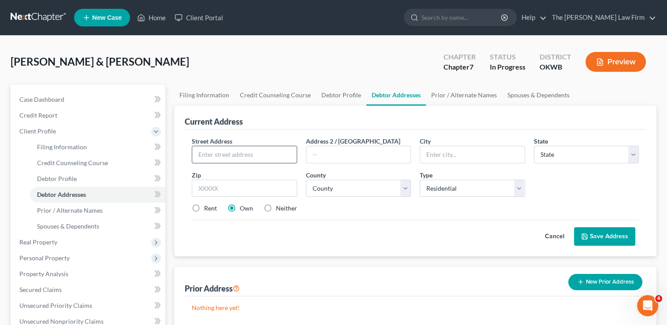
click at [234, 154] on input "text" at bounding box center [244, 154] width 104 height 17
type input "[STREET_ADDRESS][PERSON_NAME]"
click at [228, 190] on input "text" at bounding box center [244, 189] width 105 height 18
type input "74852"
click at [416, 222] on div "Cancel Save Address" at bounding box center [415, 233] width 447 height 26
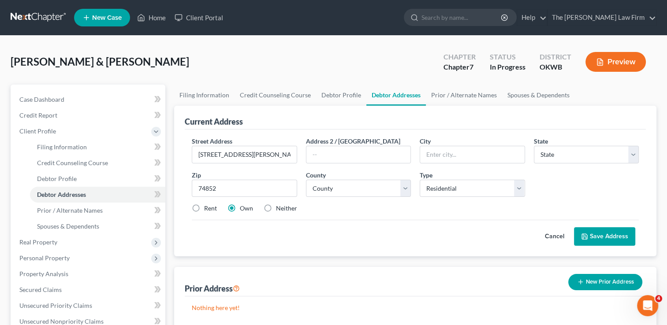
type input "Macomb"
select select "37"
click at [404, 193] on select "County [GEOGRAPHIC_DATA] [GEOGRAPHIC_DATA] [GEOGRAPHIC_DATA] [GEOGRAPHIC_DATA] …" at bounding box center [358, 189] width 105 height 18
select select "62"
click at [306, 180] on select "County [GEOGRAPHIC_DATA] [GEOGRAPHIC_DATA] [GEOGRAPHIC_DATA] [GEOGRAPHIC_DATA] …" at bounding box center [358, 189] width 105 height 18
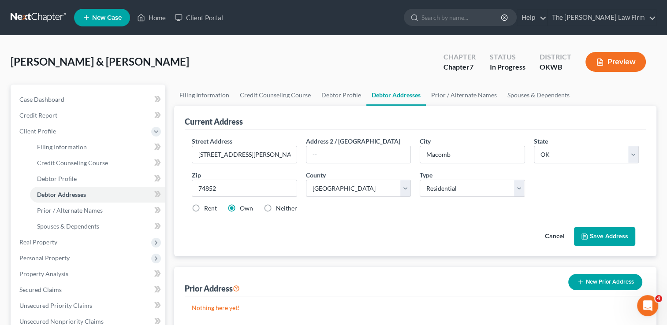
click at [381, 214] on div "Street Address * [GEOGRAPHIC_DATA][PERSON_NAME] Address 2 / [GEOGRAPHIC_DATA] *…" at bounding box center [415, 179] width 456 height 84
click at [613, 238] on button "Save Address" at bounding box center [604, 236] width 61 height 19
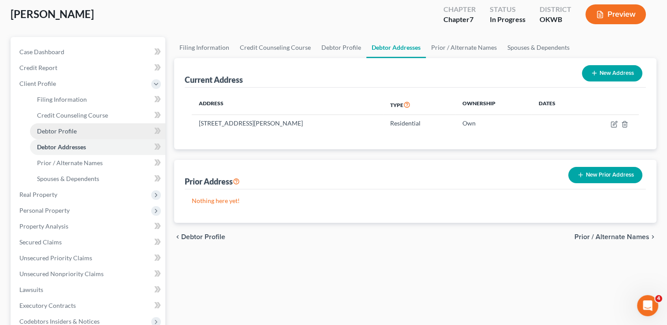
scroll to position [88, 0]
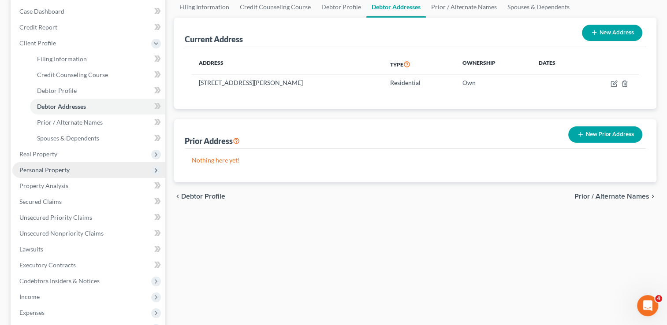
click at [53, 168] on span "Personal Property" at bounding box center [44, 169] width 50 height 7
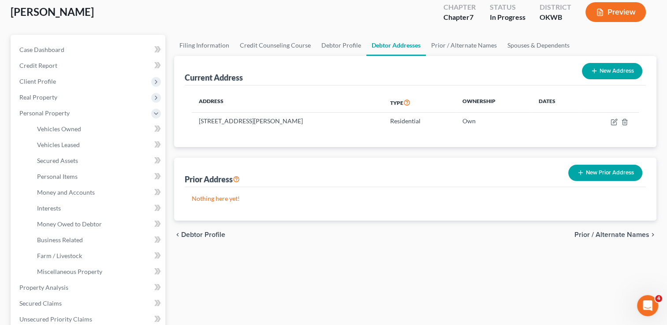
scroll to position [0, 0]
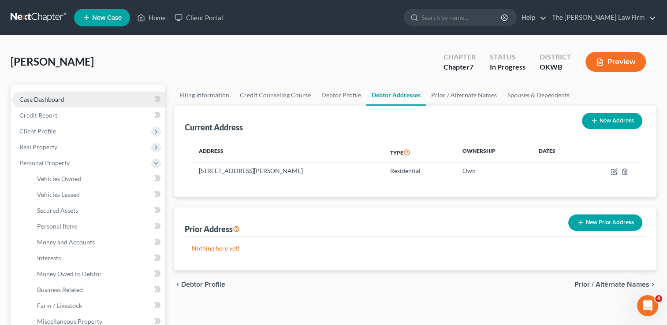
click at [49, 99] on span "Case Dashboard" at bounding box center [41, 99] width 45 height 7
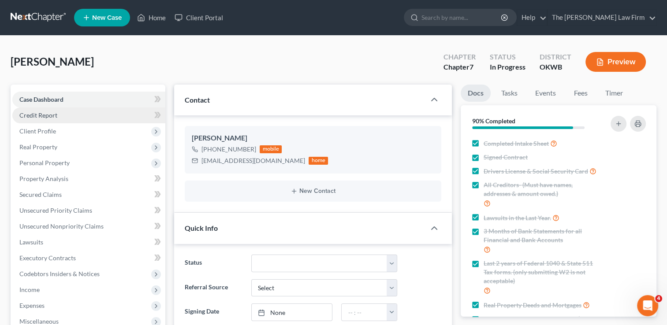
scroll to position [293, 0]
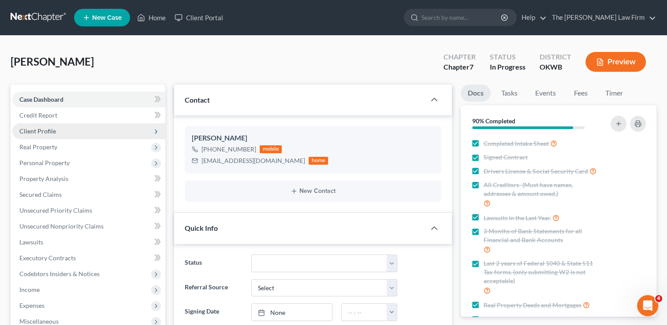
click at [61, 129] on span "Client Profile" at bounding box center [88, 131] width 153 height 16
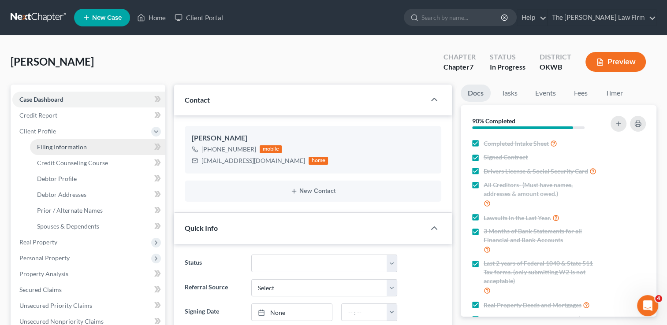
click at [74, 144] on span "Filing Information" at bounding box center [62, 146] width 50 height 7
select select "1"
select select "0"
select select "37"
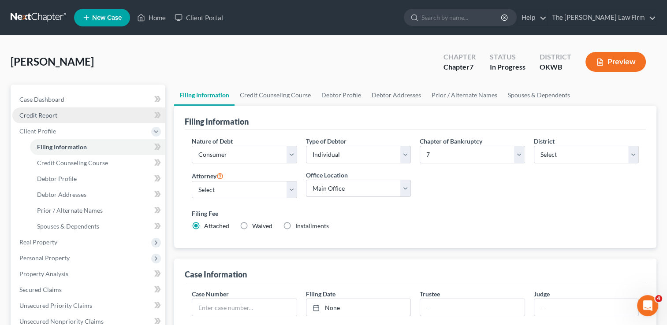
click at [51, 116] on span "Credit Report" at bounding box center [38, 115] width 38 height 7
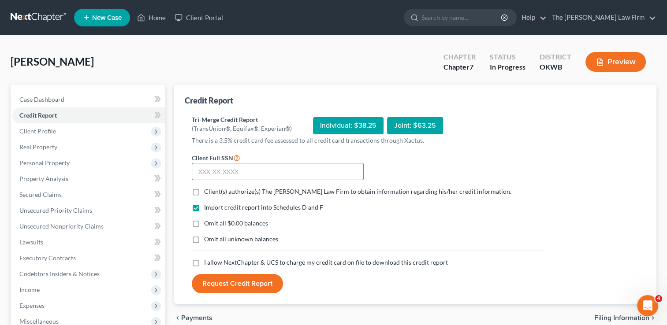
drag, startPoint x: 245, startPoint y: 172, endPoint x: 250, endPoint y: 172, distance: 5.3
click at [245, 172] on input "text" at bounding box center [278, 172] width 172 height 18
click at [279, 170] on input "text" at bounding box center [278, 172] width 172 height 18
type input "544-52-7088"
click at [204, 192] on label "Client(s) authorize(s) The Choate Law Firm to obtain information regarding his/…" at bounding box center [357, 191] width 307 height 9
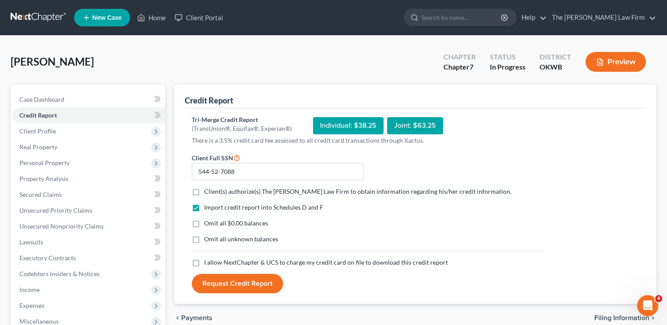
click at [208, 192] on input "Client(s) authorize(s) The Choate Law Firm to obtain information regarding his/…" at bounding box center [211, 190] width 6 height 6
checkbox input "true"
click at [204, 223] on label "Omit all $0.00 balances" at bounding box center [236, 223] width 64 height 9
click at [208, 223] on input "Omit all $0.00 balances" at bounding box center [211, 222] width 6 height 6
checkbox input "true"
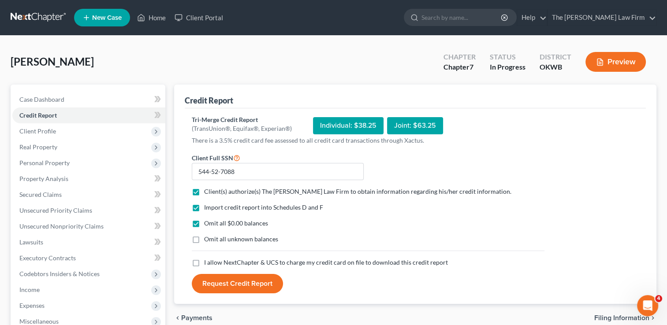
click at [204, 263] on label "I allow NextChapter & UCS to charge my credit card on file to download this cre…" at bounding box center [326, 262] width 244 height 9
click at [208, 263] on input "I allow NextChapter & UCS to charge my credit card on file to download this cre…" at bounding box center [211, 261] width 6 height 6
checkbox input "true"
click at [233, 282] on button "Request Credit Report" at bounding box center [237, 283] width 91 height 19
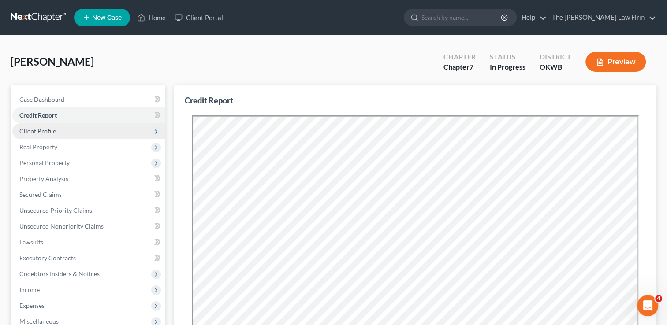
click at [43, 133] on span "Client Profile" at bounding box center [37, 130] width 37 height 7
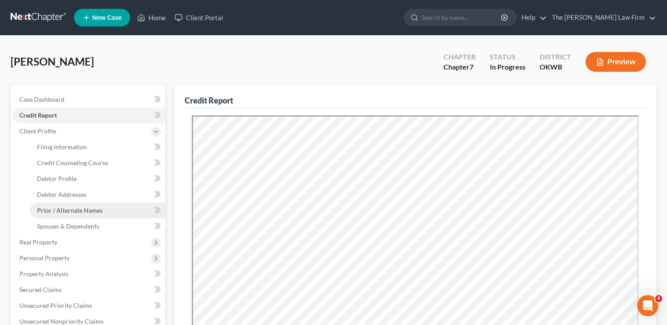
click at [61, 211] on span "Prior / Alternate Names" at bounding box center [70, 210] width 66 height 7
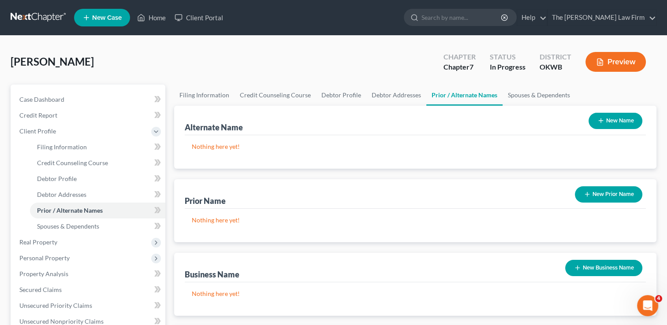
click at [628, 119] on button "New Name" at bounding box center [616, 121] width 54 height 16
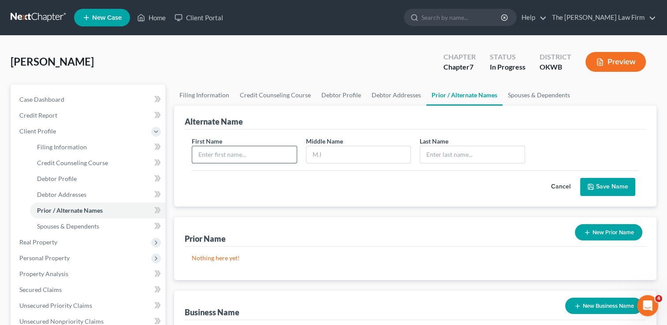
click at [229, 154] on input "text" at bounding box center [244, 154] width 104 height 17
type input "Ben"
click at [434, 157] on input "text" at bounding box center [472, 154] width 104 height 17
type input "[PERSON_NAME]"
click at [607, 186] on button "Save Name" at bounding box center [607, 187] width 55 height 19
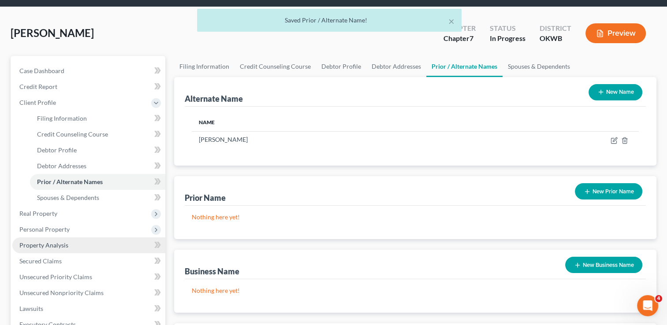
scroll to position [44, 0]
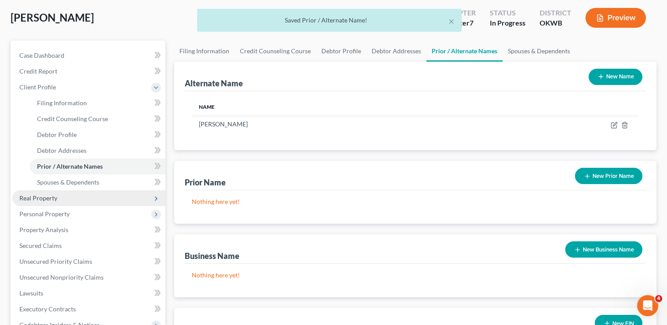
click at [49, 198] on span "Real Property" at bounding box center [38, 197] width 38 height 7
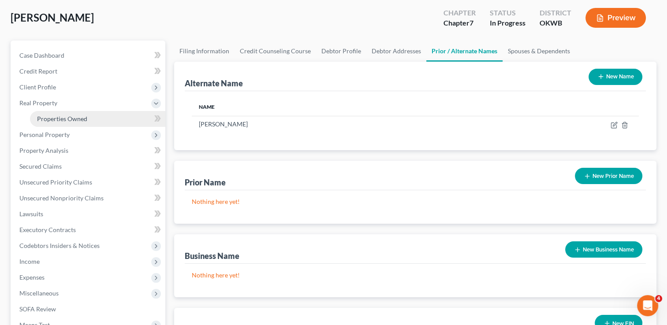
click at [74, 119] on span "Properties Owned" at bounding box center [62, 118] width 50 height 7
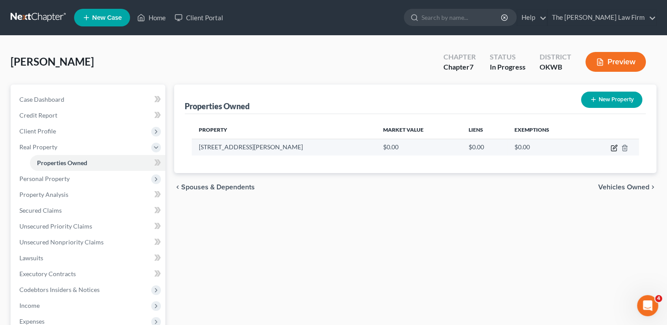
click at [612, 147] on icon "button" at bounding box center [614, 148] width 7 height 7
select select "37"
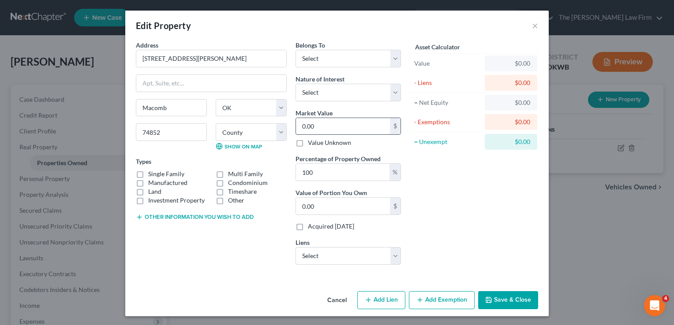
click at [322, 126] on input "0.00" at bounding box center [343, 126] width 94 height 17
type input "1"
type input "1.00"
type input "19"
type input "19.00"
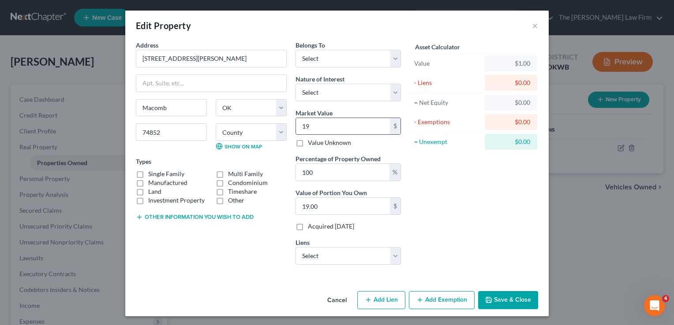
type input "194"
type input "194.00"
type input "1949"
type input "1,949.00"
type input "1,9490"
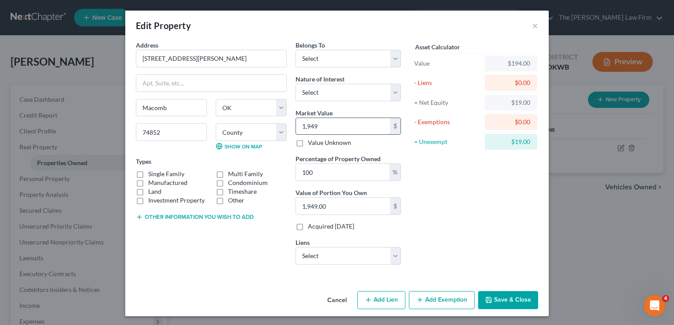
type input "19,490.00"
type input "19,4900"
type input "194,900.00"
type input "194,900"
click at [148, 174] on label "Single Family" at bounding box center [166, 174] width 36 height 9
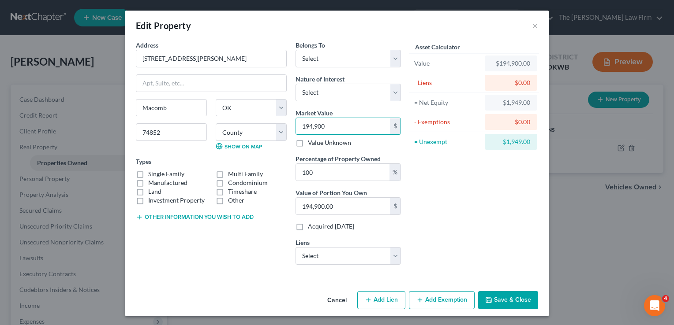
click at [152, 174] on input "Single Family" at bounding box center [155, 173] width 6 height 6
checkbox input "true"
click at [369, 255] on select "Select Rocket Mortgage - $157,056.00" at bounding box center [347, 256] width 105 height 18
select select "23"
select select "0"
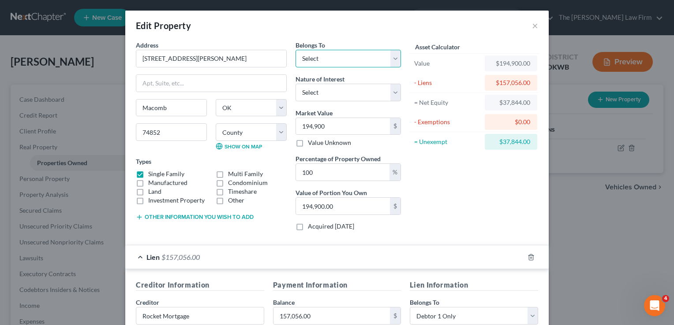
click at [393, 61] on select "Select Debtor 1 Only Debtor 2 Only Debtor 1 And Debtor 2 Only At Least One Of T…" at bounding box center [347, 59] width 105 height 18
select select "3"
click at [295, 50] on select "Select Debtor 1 Only Debtor 2 Only Debtor 1 And Debtor 2 Only At Least One Of T…" at bounding box center [347, 59] width 105 height 18
click at [388, 56] on select "Select Debtor 1 Only Debtor 2 Only Debtor 1 And Debtor 2 Only At Least One Of T…" at bounding box center [347, 59] width 105 height 18
click at [295, 50] on select "Select Debtor 1 Only Debtor 2 Only Debtor 1 And Debtor 2 Only At Least One Of T…" at bounding box center [347, 59] width 105 height 18
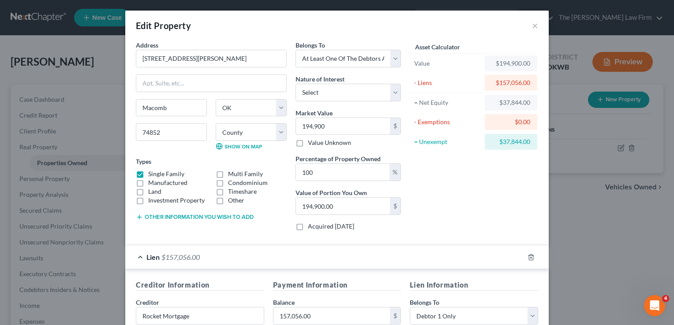
click at [442, 176] on div "Asset Calculator Value $194,900.00 - Liens $157,056.00 = Net Equity $37,844.00 …" at bounding box center [473, 140] width 137 height 198
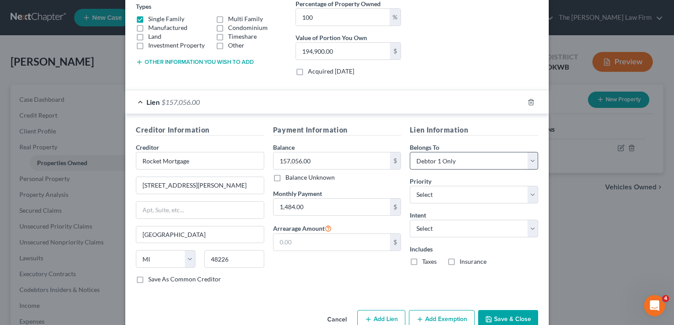
scroll to position [174, 0]
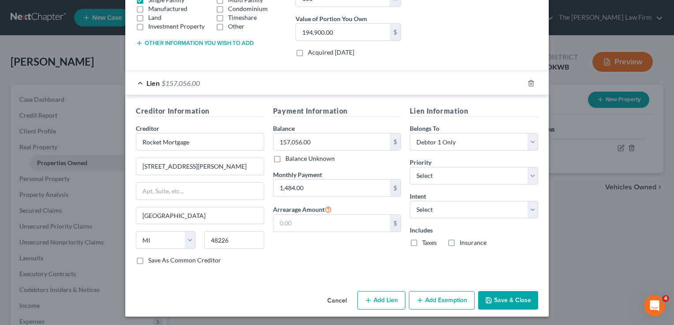
click at [506, 298] on button "Save & Close" at bounding box center [508, 300] width 60 height 19
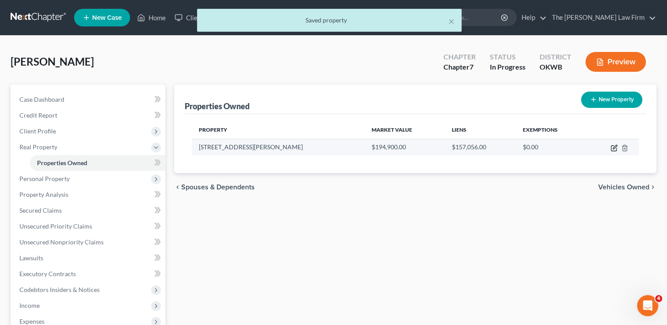
click at [612, 147] on icon "button" at bounding box center [614, 148] width 7 height 7
select select "37"
select select "62"
select select "3"
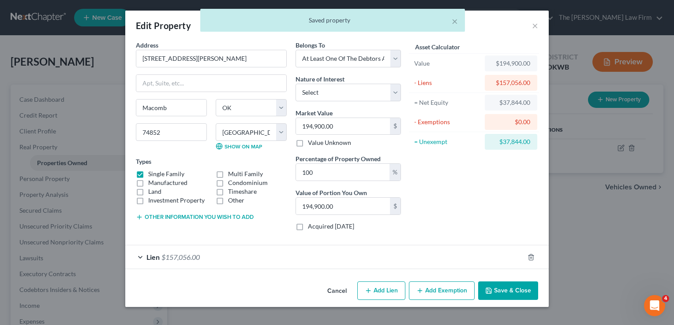
click at [451, 287] on button "Add Exemption" at bounding box center [442, 291] width 66 height 19
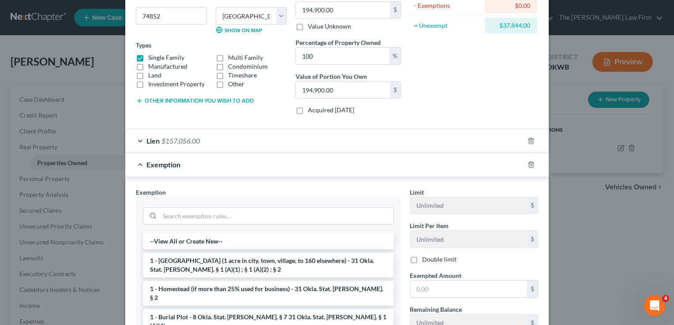
scroll to position [132, 0]
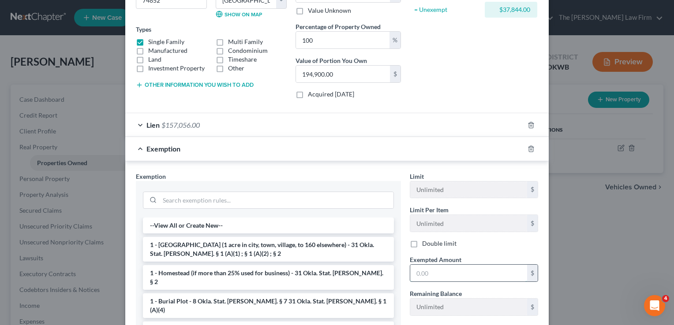
click at [450, 271] on input "text" at bounding box center [468, 273] width 117 height 17
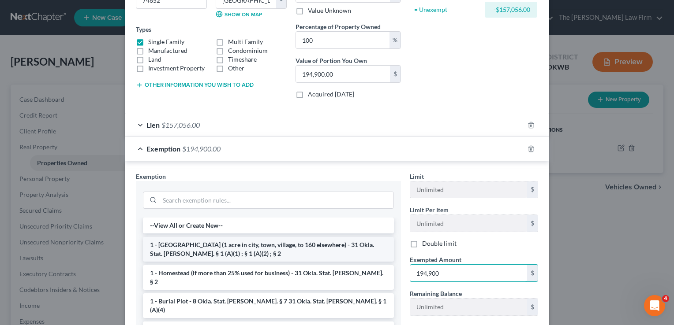
type input "194,900"
click at [182, 249] on li "1 - [GEOGRAPHIC_DATA] (1 acre in city, town, village, to 160 elsewhere) - 31 Ok…" at bounding box center [268, 249] width 251 height 25
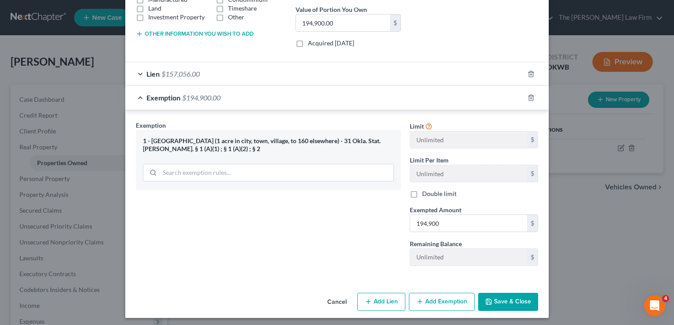
scroll to position [185, 0]
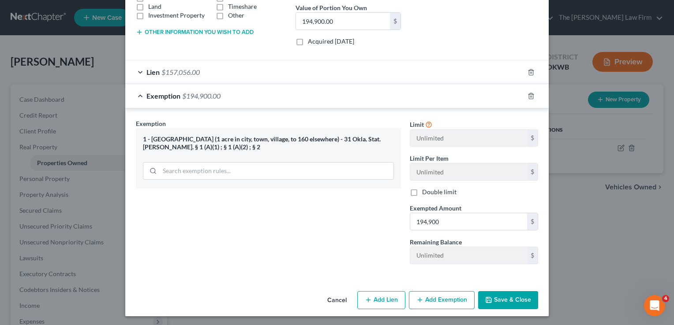
click at [497, 295] on button "Save & Close" at bounding box center [508, 300] width 60 height 19
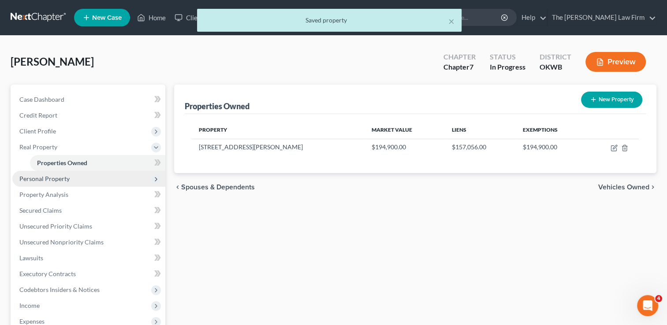
click at [83, 179] on span "Personal Property" at bounding box center [88, 179] width 153 height 16
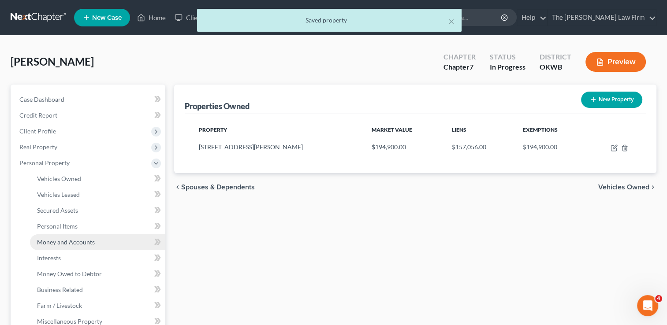
click at [71, 240] on span "Money and Accounts" at bounding box center [66, 242] width 58 height 7
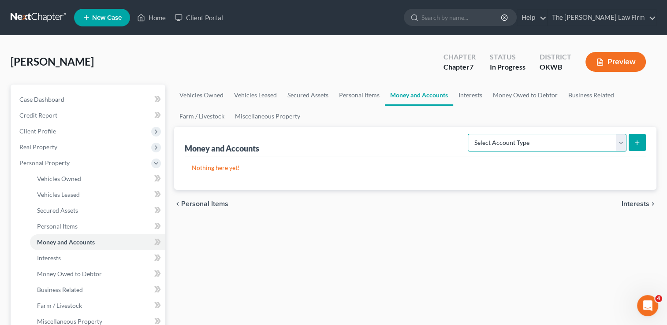
click at [548, 139] on select "Select Account Type Brokerage Cash on Hand Certificates of Deposit Checking Acc…" at bounding box center [547, 143] width 159 height 18
click at [559, 138] on select "Select Account Type Brokerage Cash on Hand Certificates of Deposit Checking Acc…" at bounding box center [547, 143] width 159 height 18
select select "checking"
click at [470, 134] on select "Select Account Type Brokerage Cash on Hand Certificates of Deposit Checking Acc…" at bounding box center [547, 143] width 159 height 18
click at [635, 144] on icon "submit" at bounding box center [637, 142] width 7 height 7
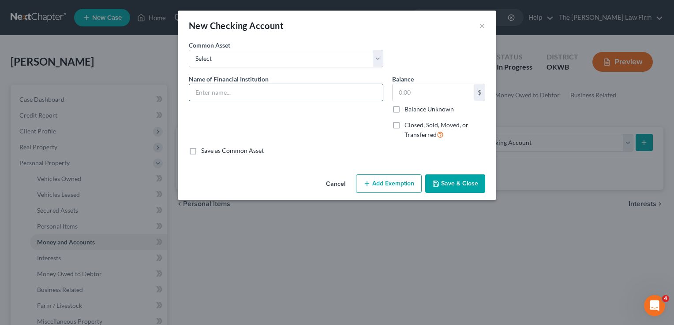
click at [272, 90] on input "text" at bounding box center [286, 92] width 194 height 17
type input "Bancfirst (4297)"
click at [388, 181] on button "Add Exemption" at bounding box center [389, 184] width 66 height 19
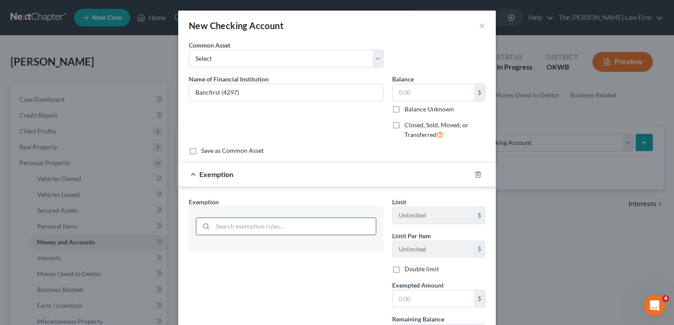
click at [243, 222] on input "search" at bounding box center [294, 226] width 163 height 17
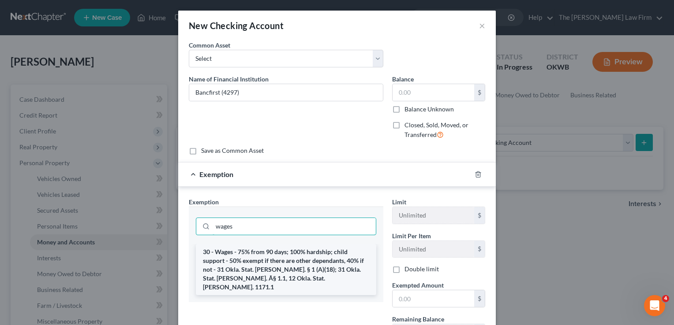
type input "wages"
click at [265, 258] on li "30 - Wages - 75% from 90 days; 100% hardship; child support - 50% exempt if the…" at bounding box center [286, 269] width 180 height 51
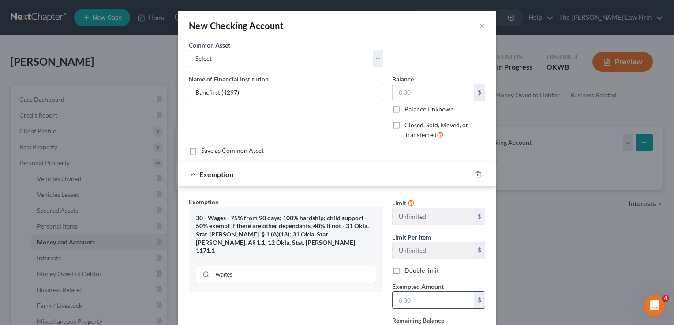
click at [424, 301] on input "text" at bounding box center [433, 300] width 82 height 17
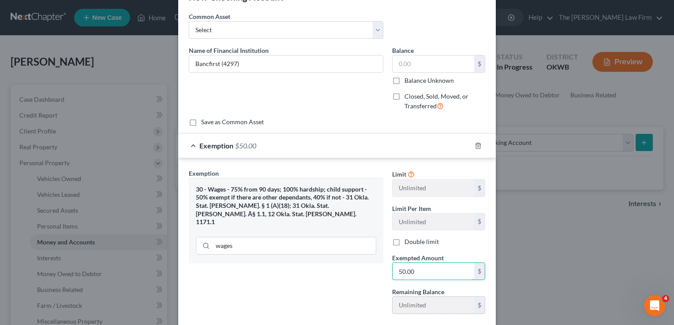
scroll to position [79, 0]
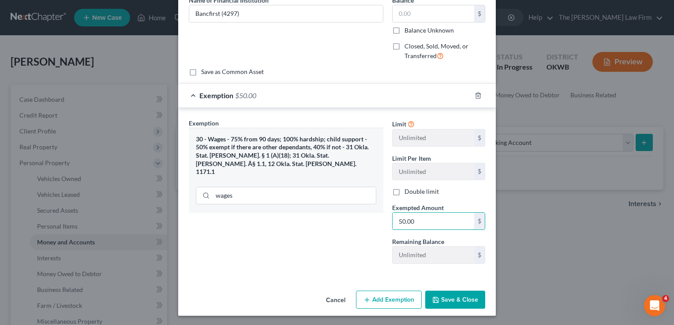
type input "50.00"
click at [436, 301] on icon "button" at bounding box center [435, 300] width 5 height 5
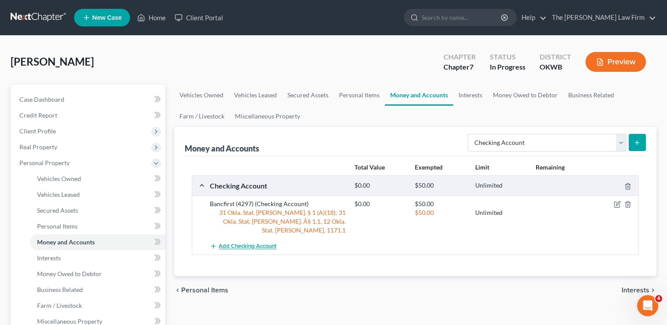
click at [235, 243] on span "Add Checking Account" at bounding box center [248, 246] width 58 height 7
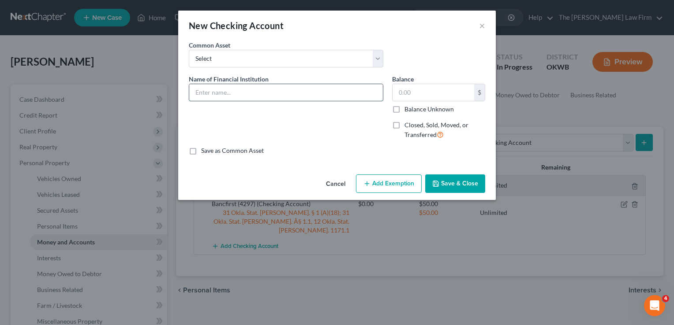
click at [268, 90] on input "text" at bounding box center [286, 92] width 194 height 17
type input "IBC Bank (6108)"
click at [409, 183] on button "Add Exemption" at bounding box center [389, 184] width 66 height 19
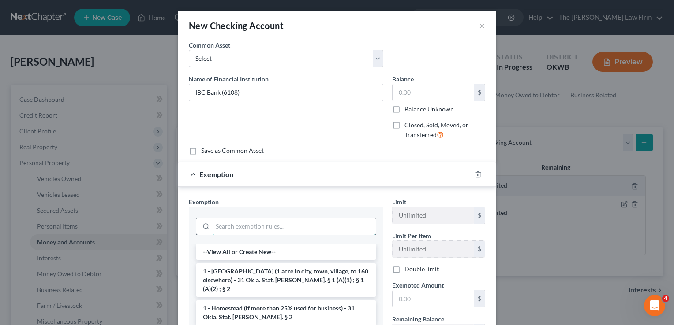
click at [277, 223] on input "search" at bounding box center [294, 226] width 163 height 17
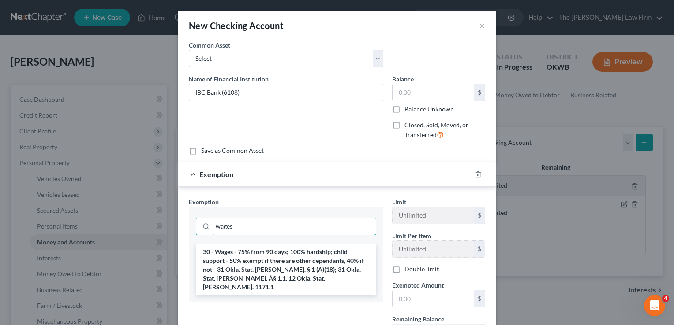
type input "wages"
click at [231, 255] on li "30 - Wages - 75% from 90 days; 100% hardship; child support - 50% exempt if the…" at bounding box center [286, 269] width 180 height 51
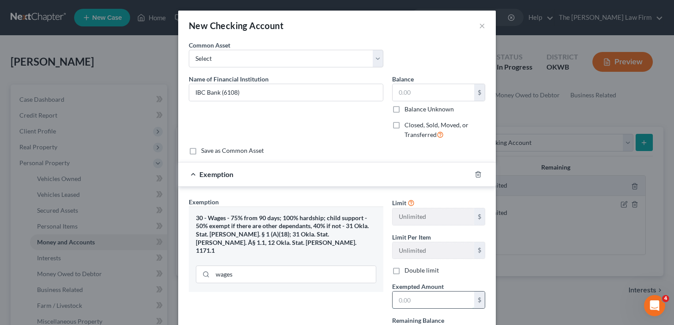
click at [418, 298] on input "text" at bounding box center [433, 300] width 82 height 17
type input "50.00"
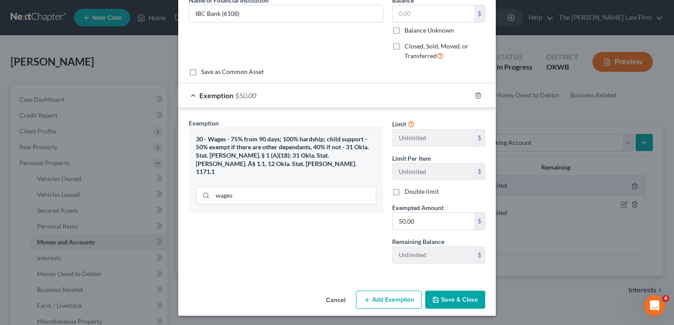
click at [332, 300] on button "Cancel" at bounding box center [336, 301] width 34 height 18
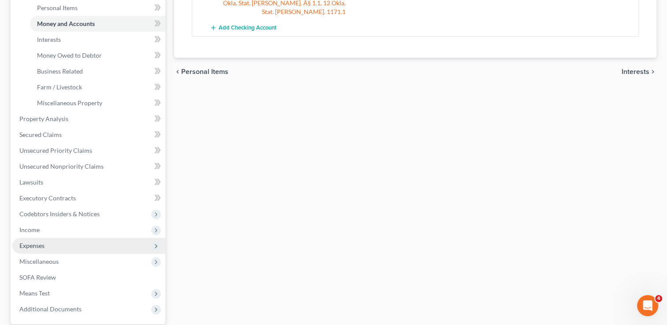
scroll to position [220, 0]
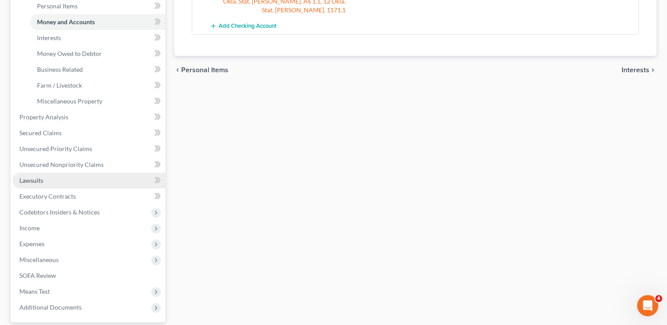
click at [46, 175] on link "Lawsuits" at bounding box center [88, 181] width 153 height 16
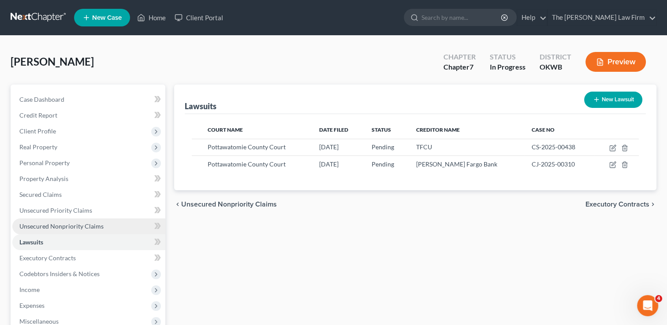
click at [58, 224] on span "Unsecured Nonpriority Claims" at bounding box center [61, 226] width 84 height 7
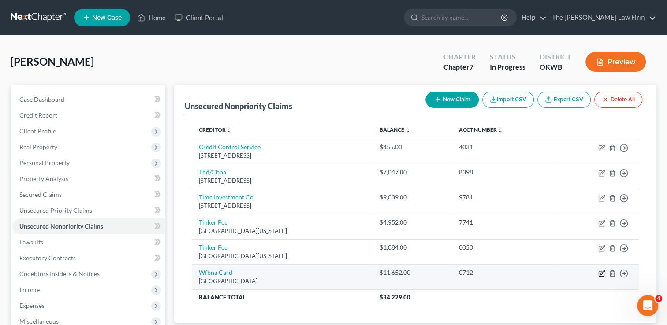
click at [602, 274] on icon "button" at bounding box center [601, 273] width 7 height 7
select select "24"
select select "2"
select select "0"
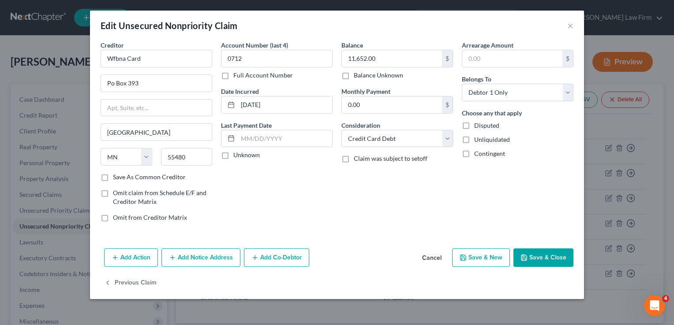
click at [192, 257] on button "Add Notice Address" at bounding box center [200, 258] width 79 height 19
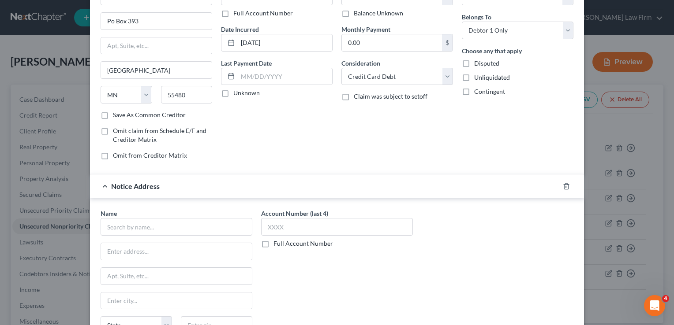
scroll to position [88, 0]
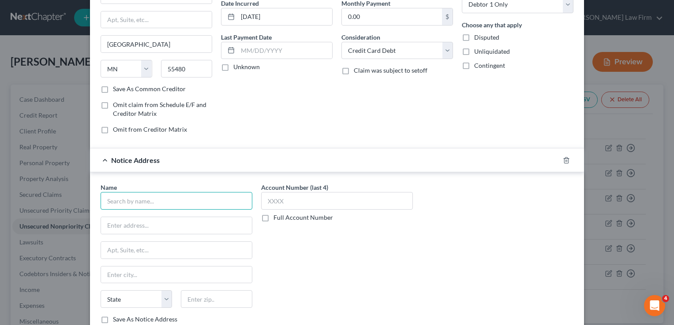
click at [153, 198] on input "text" at bounding box center [177, 201] width 152 height 18
click at [178, 201] on input "text" at bounding box center [177, 201] width 152 height 18
type input "Waddell Serafino Geary Rechner Jenevein P.C"
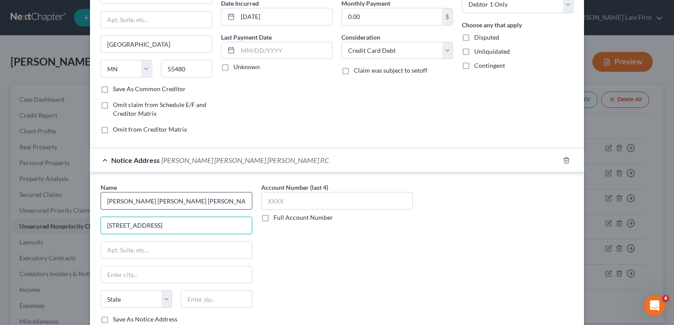
type input "1717 Main St"
type input "STE 2500"
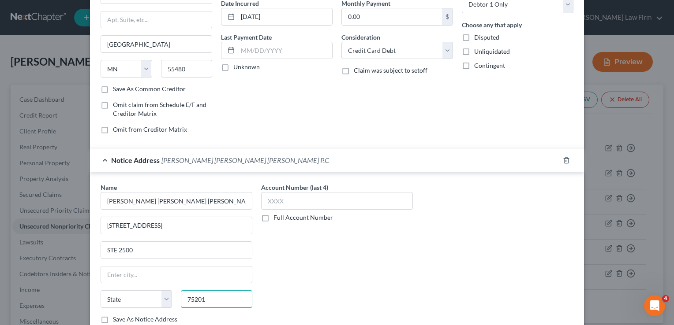
type input "75201"
click at [289, 266] on div "Account Number (last 4) Full Account Number" at bounding box center [337, 257] width 160 height 148
type input "Dallas"
select select "45"
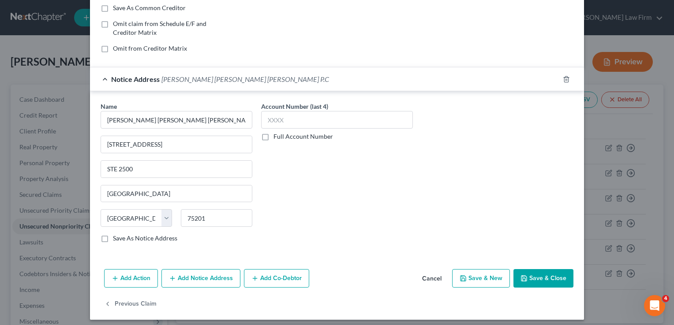
scroll to position [173, 0]
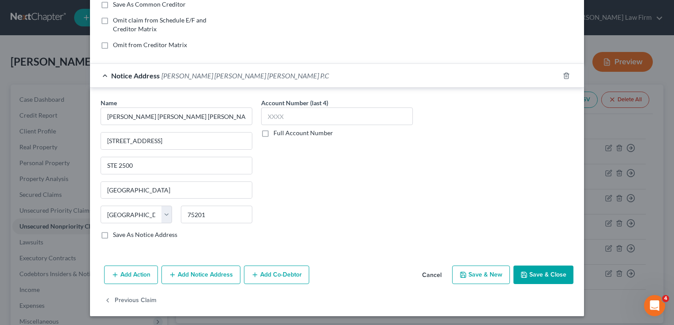
click at [552, 274] on button "Save & Close" at bounding box center [543, 275] width 60 height 19
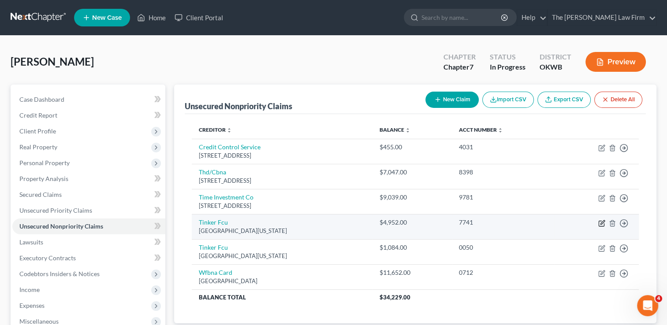
click at [600, 223] on icon "button" at bounding box center [601, 223] width 7 height 7
select select "37"
select select "2"
select select "0"
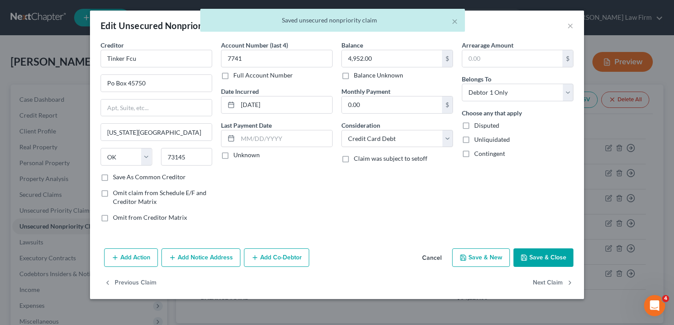
click at [199, 258] on button "Add Notice Address" at bounding box center [200, 258] width 79 height 19
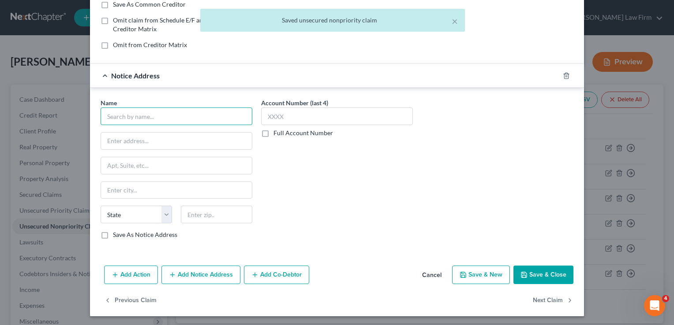
click at [169, 116] on input "text" at bounding box center [177, 117] width 152 height 18
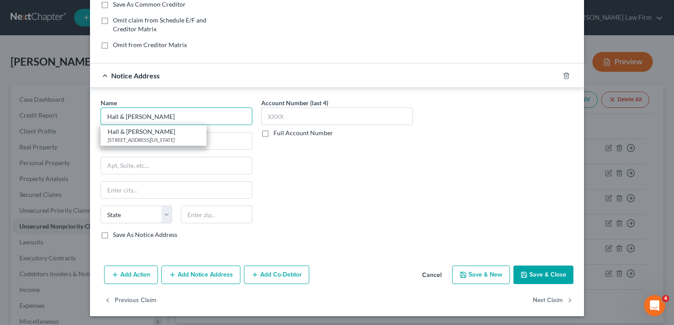
type input "Hall & Ludlam"
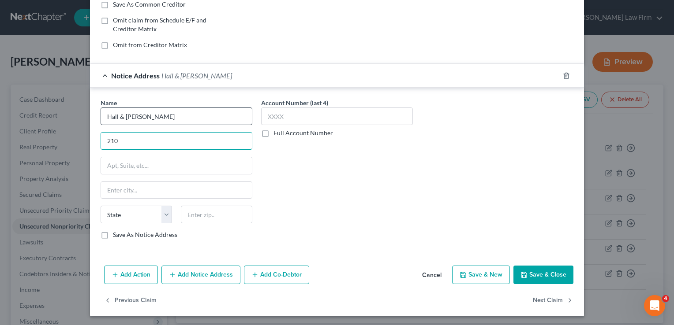
type input "210"
click at [169, 116] on input "Hall & Ludlam" at bounding box center [177, 117] width 152 height 18
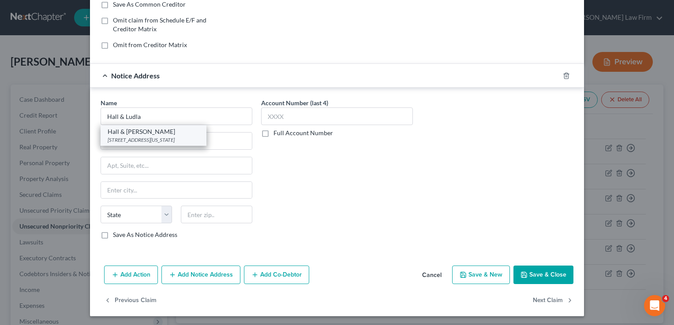
click at [144, 134] on div "Hall & Ludlam" at bounding box center [154, 131] width 92 height 9
type input "Hall & Ludlam"
type input "210 Park Ave, Ste 3001"
type input "[US_STATE][GEOGRAPHIC_DATA]"
select select "37"
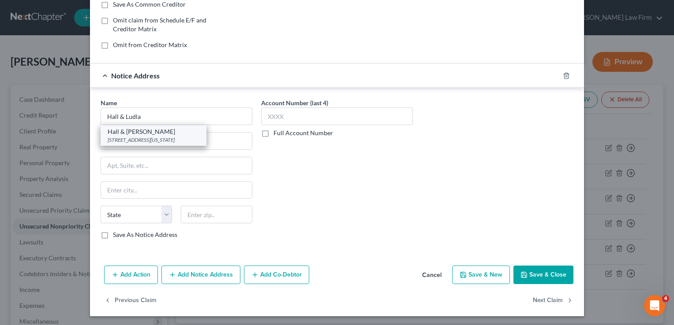
type input "73102"
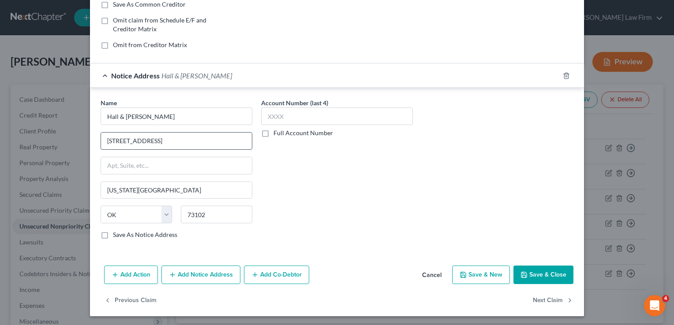
drag, startPoint x: 175, startPoint y: 140, endPoint x: 141, endPoint y: 138, distance: 34.0
click at [141, 138] on input "210 Park Ave, Ste 3001" at bounding box center [176, 141] width 151 height 17
type input "210 Park Ave,"
click at [312, 168] on div "Account Number (last 4) Full Account Number" at bounding box center [337, 172] width 160 height 148
click at [552, 276] on button "Save & Close" at bounding box center [543, 275] width 60 height 19
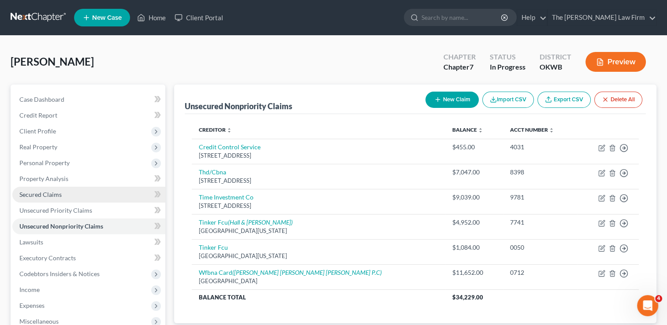
click at [47, 195] on span "Secured Claims" at bounding box center [40, 194] width 42 height 7
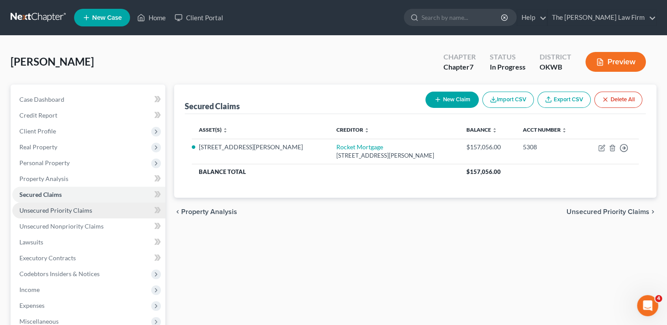
click at [55, 211] on span "Unsecured Priority Claims" at bounding box center [55, 210] width 73 height 7
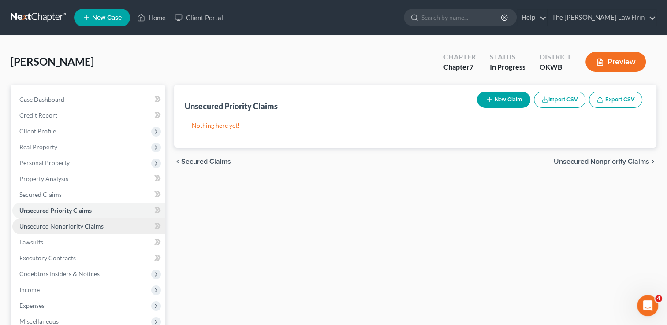
click at [60, 226] on span "Unsecured Nonpriority Claims" at bounding box center [61, 226] width 84 height 7
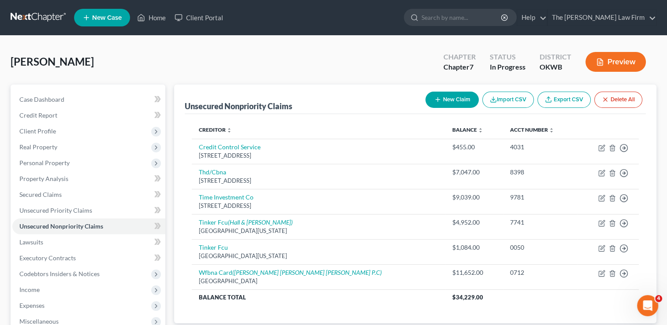
click at [451, 98] on button "New Claim" at bounding box center [451, 100] width 53 height 16
select select "0"
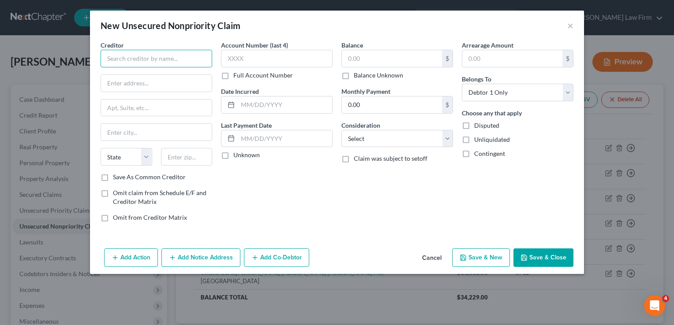
click at [142, 61] on input "text" at bounding box center [157, 59] width 112 height 18
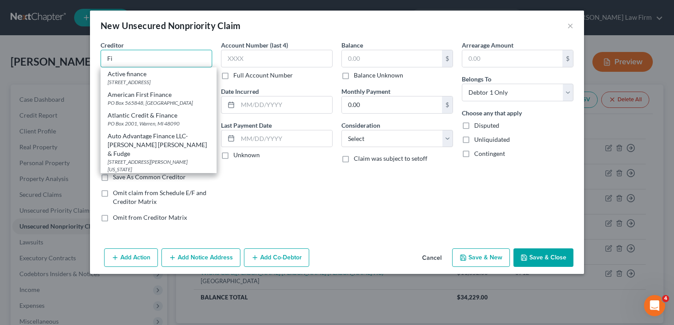
type input "F"
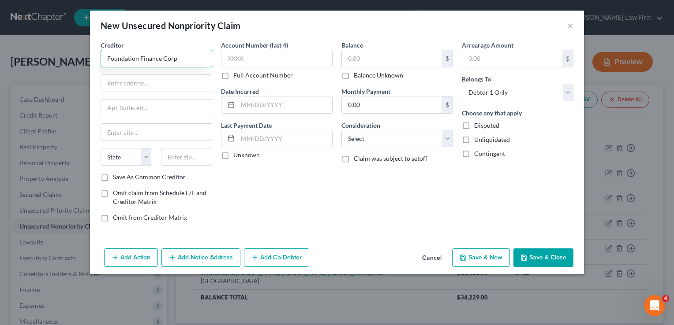
type input "Foundation Finance Corp"
type input "PO Box 437"
type input "54479"
click at [328, 205] on div "Account Number (last 4) Full Account Number Date Incurred Last Payment Date Unk…" at bounding box center [276, 135] width 120 height 189
type input "Spencer"
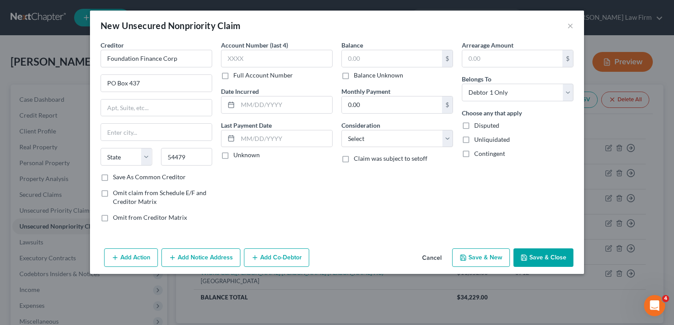
select select "52"
click at [374, 54] on input "text" at bounding box center [392, 58] width 100 height 17
type input "10,186.27"
click at [543, 256] on button "Save & Close" at bounding box center [543, 258] width 60 height 19
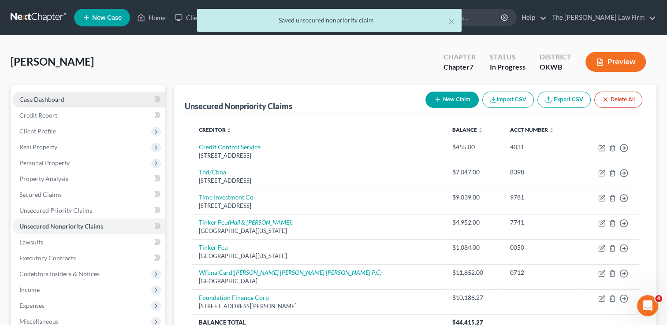
click at [44, 96] on span "Case Dashboard" at bounding box center [41, 99] width 45 height 7
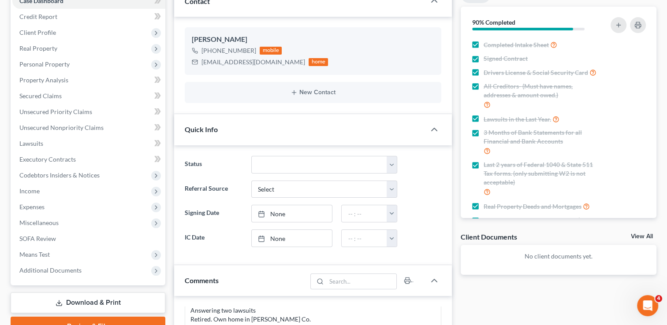
scroll to position [69, 0]
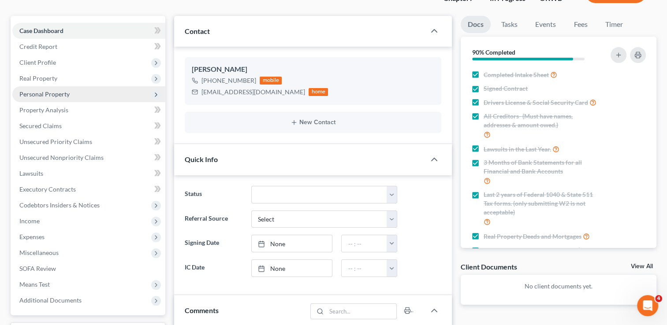
click at [57, 92] on span "Personal Property" at bounding box center [44, 93] width 50 height 7
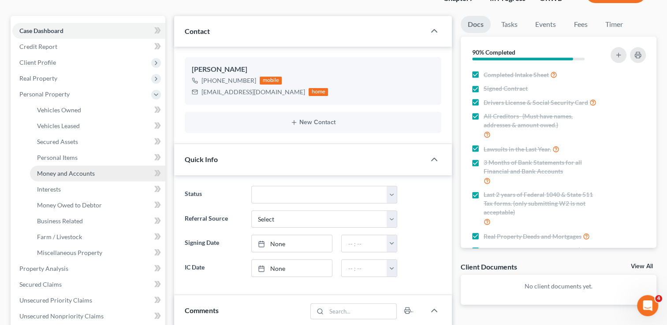
click at [71, 173] on span "Money and Accounts" at bounding box center [66, 173] width 58 height 7
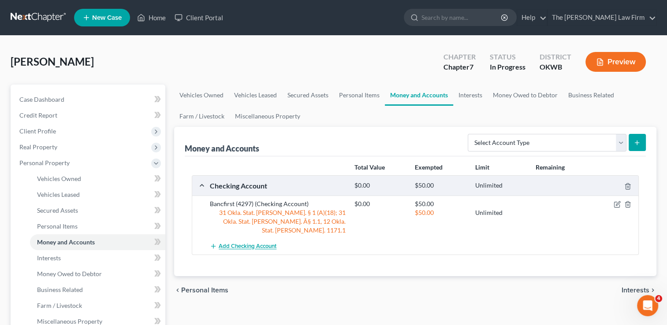
click at [241, 243] on span "Add Checking Account" at bounding box center [248, 246] width 58 height 7
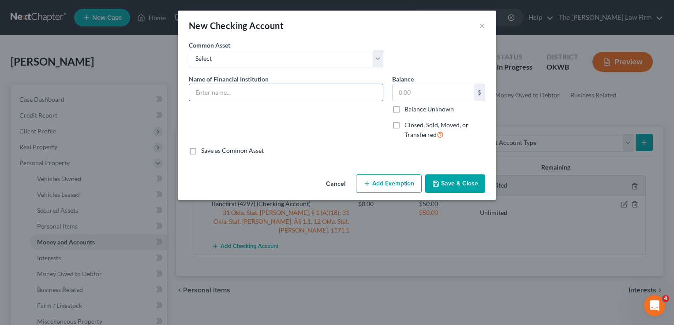
click at [259, 95] on input "text" at bounding box center [286, 92] width 194 height 17
type input "Venmo"
click at [372, 183] on button "Add Exemption" at bounding box center [389, 184] width 66 height 19
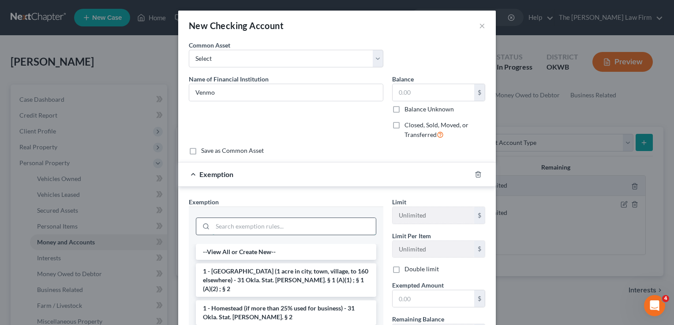
click at [276, 225] on input "search" at bounding box center [294, 226] width 163 height 17
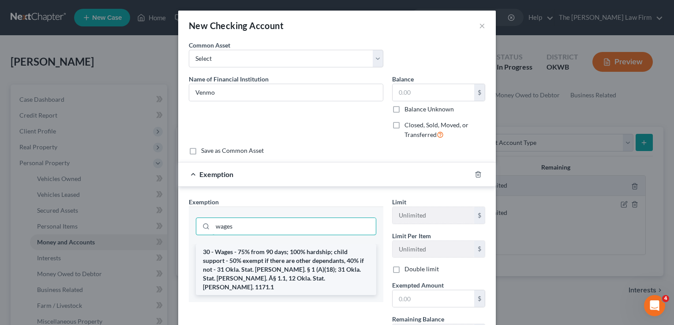
type input "wages"
click at [261, 257] on li "30 - Wages - 75% from 90 days; 100% hardship; child support - 50% exempt if the…" at bounding box center [286, 269] width 180 height 51
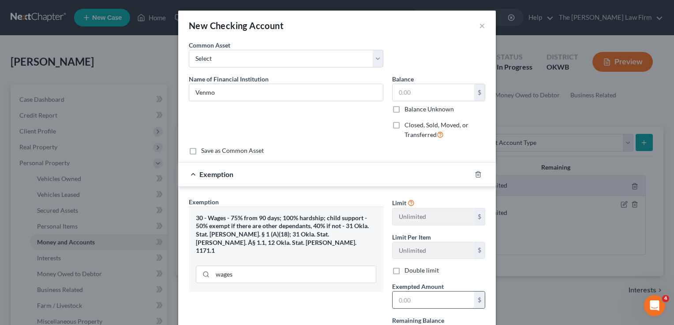
click at [428, 297] on input "text" at bounding box center [433, 300] width 82 height 17
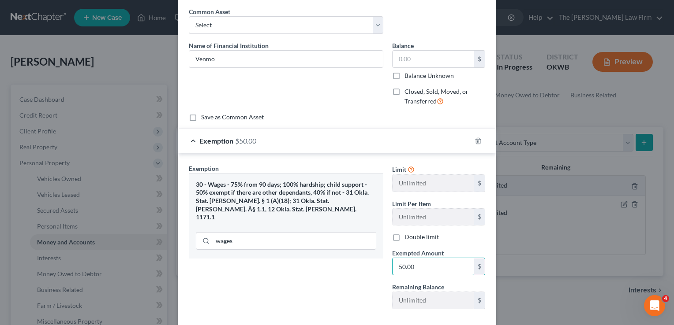
scroll to position [79, 0]
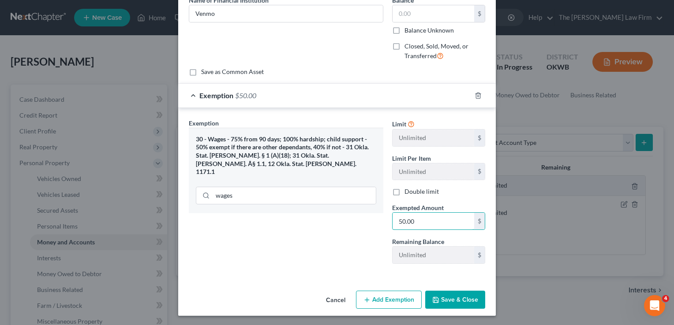
type input "50.00"
click at [458, 299] on button "Save & Close" at bounding box center [455, 300] width 60 height 19
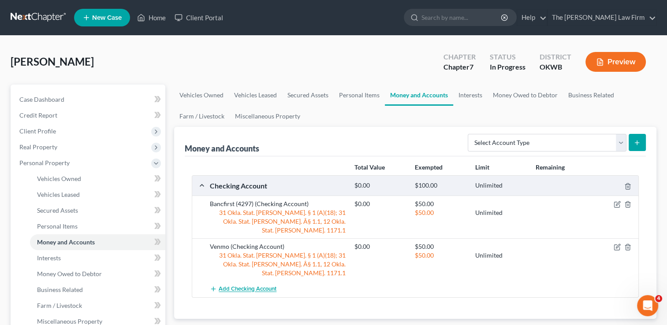
click at [244, 286] on span "Add Checking Account" at bounding box center [248, 289] width 58 height 7
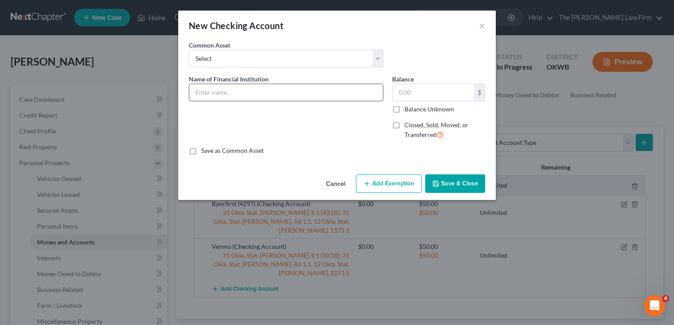
click at [252, 93] on input "text" at bounding box center [286, 92] width 194 height 17
type input "PayPal"
click at [386, 185] on button "Add Exemption" at bounding box center [389, 184] width 66 height 19
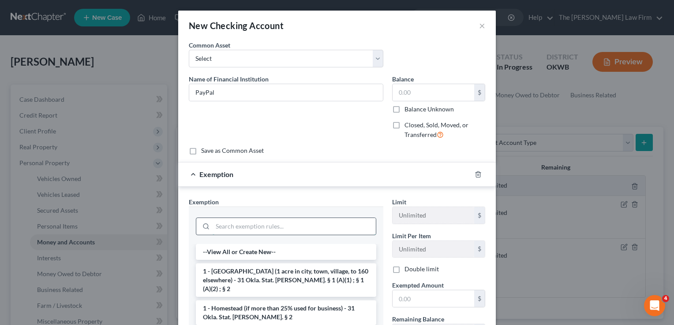
click at [238, 225] on input "search" at bounding box center [294, 226] width 163 height 17
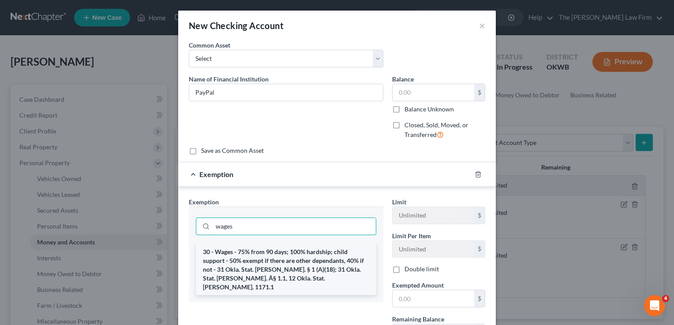
type input "wages"
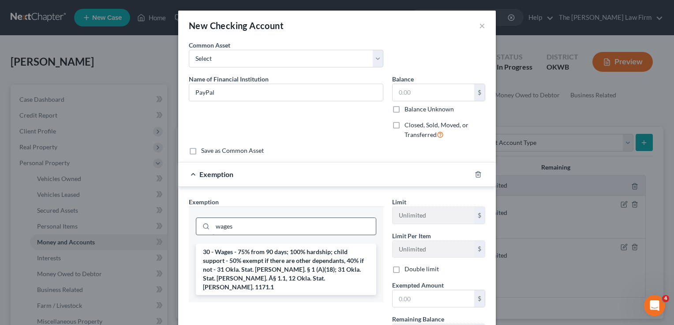
click at [268, 262] on li "30 - Wages - 75% from 90 days; 100% hardship; child support - 50% exempt if the…" at bounding box center [286, 269] width 180 height 51
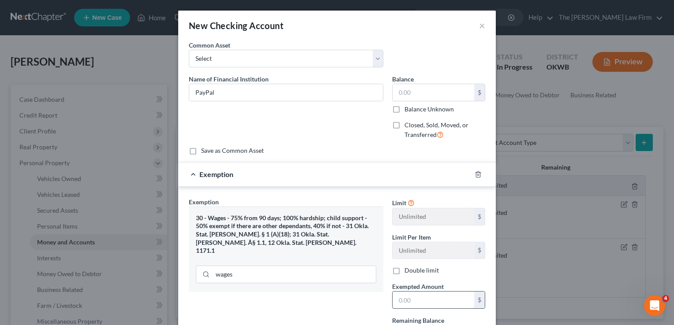
click at [422, 299] on input "text" at bounding box center [433, 300] width 82 height 17
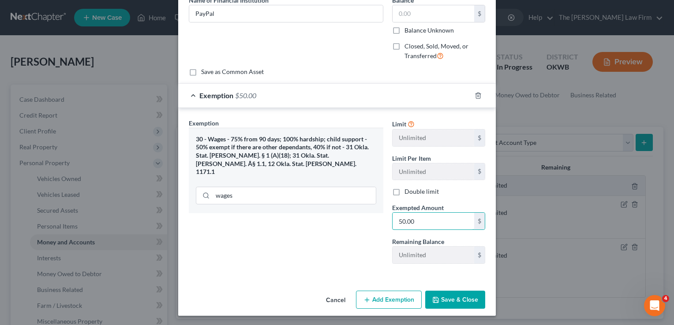
type input "50.00"
click at [450, 299] on button "Save & Close" at bounding box center [455, 300] width 60 height 19
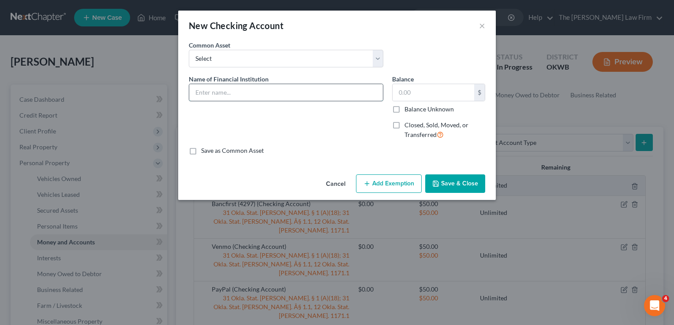
click at [287, 90] on input "text" at bounding box center [286, 92] width 194 height 17
type input "Cash App"
click at [400, 181] on button "Add Exemption" at bounding box center [389, 184] width 66 height 19
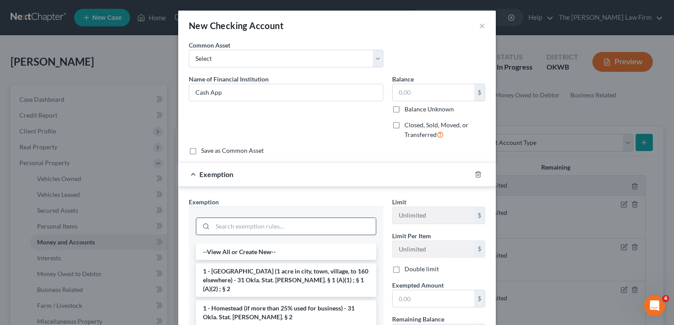
click at [259, 227] on input "search" at bounding box center [294, 226] width 163 height 17
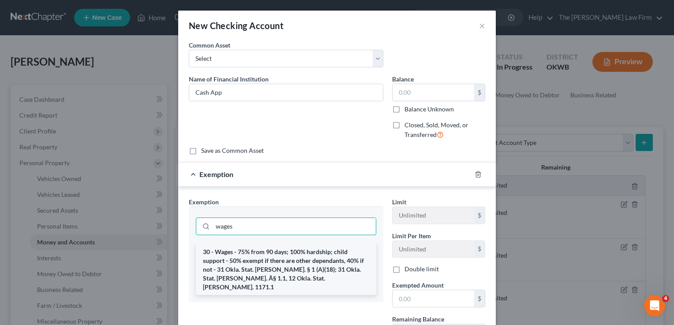
type input "wages"
click at [246, 253] on li "30 - Wages - 75% from 90 days; 100% hardship; child support - 50% exempt if the…" at bounding box center [286, 269] width 180 height 51
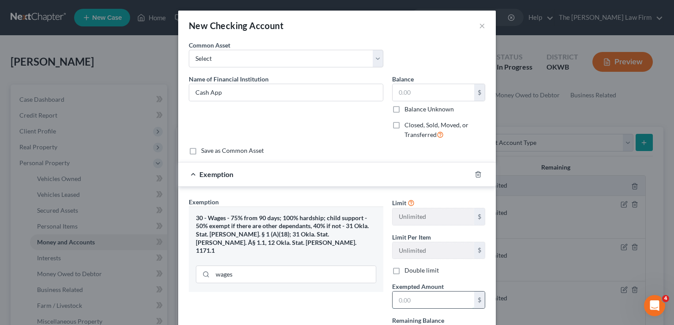
click at [421, 294] on input "text" at bounding box center [433, 300] width 82 height 17
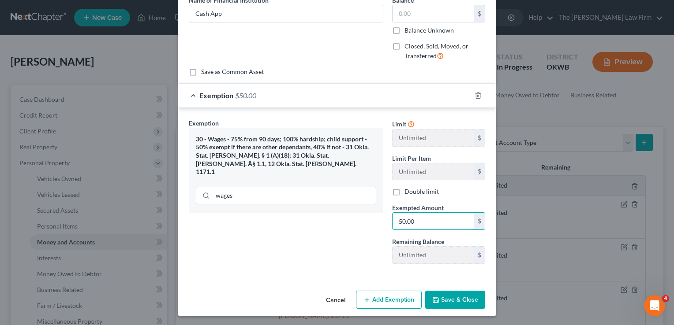
type input "50.00"
click at [452, 298] on button "Save & Close" at bounding box center [455, 300] width 60 height 19
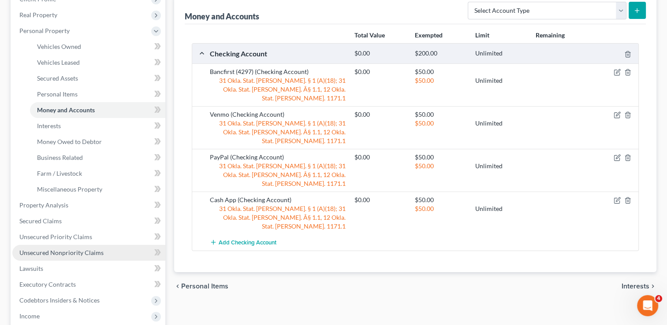
click at [72, 255] on span "Unsecured Nonpriority Claims" at bounding box center [61, 252] width 84 height 7
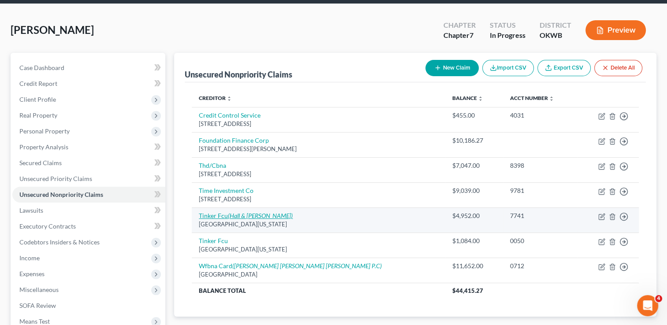
scroll to position [88, 0]
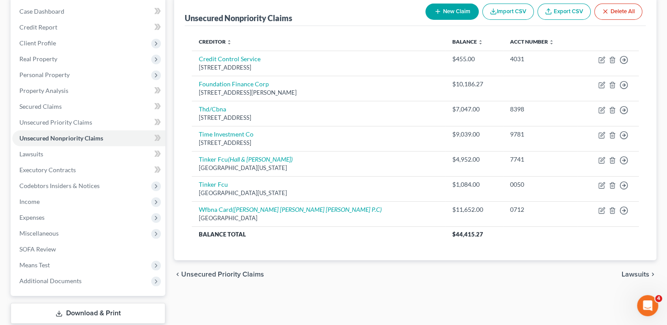
click at [441, 14] on button "New Claim" at bounding box center [451, 12] width 53 height 16
select select "0"
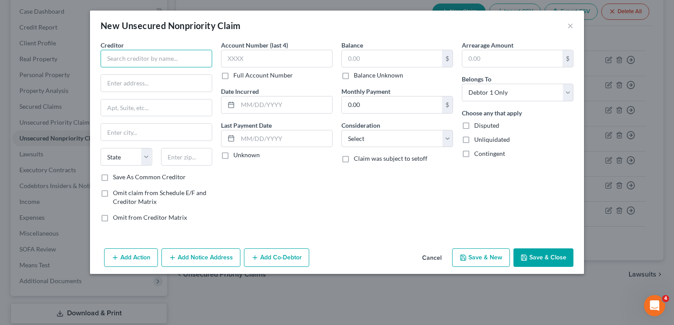
click at [153, 54] on input "text" at bounding box center [157, 59] width 112 height 18
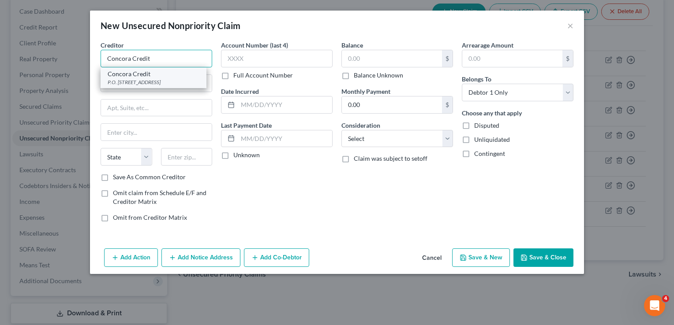
type input "Concora Credit"
click at [164, 83] on div "P.O. Box 4477, Beaverton, OR 97076-4477" at bounding box center [154, 81] width 92 height 7
type input "P.O. Box 4477"
type input "Beaverton"
select select "38"
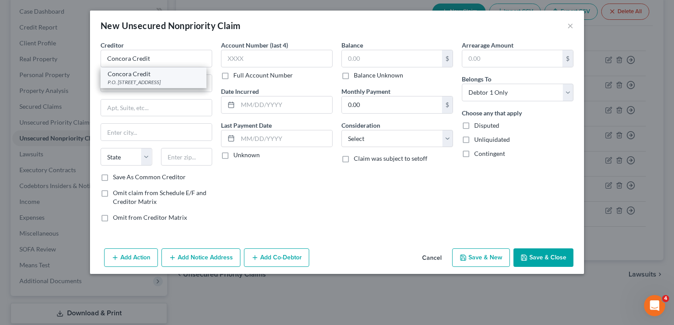
type input "97076-4477"
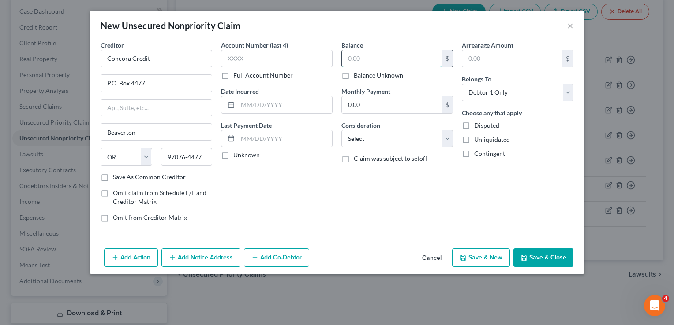
click at [369, 59] on input "text" at bounding box center [392, 58] width 100 height 17
type input "7,349.23"
click at [548, 255] on button "Save & Close" at bounding box center [543, 258] width 60 height 19
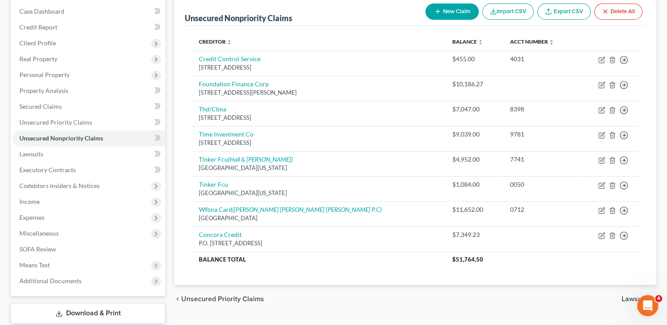
click at [434, 9] on icon "button" at bounding box center [437, 11] width 7 height 7
select select "0"
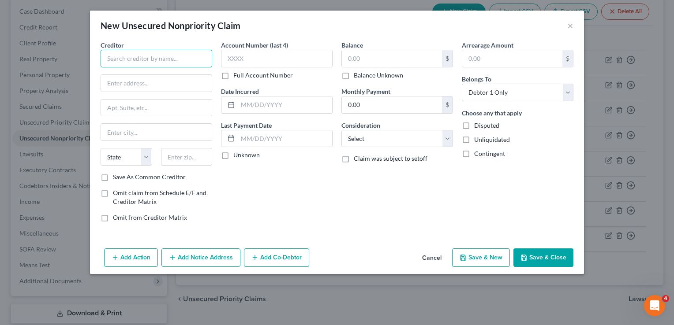
click at [153, 59] on input "text" at bounding box center [157, 59] width 112 height 18
type input "Dividend"
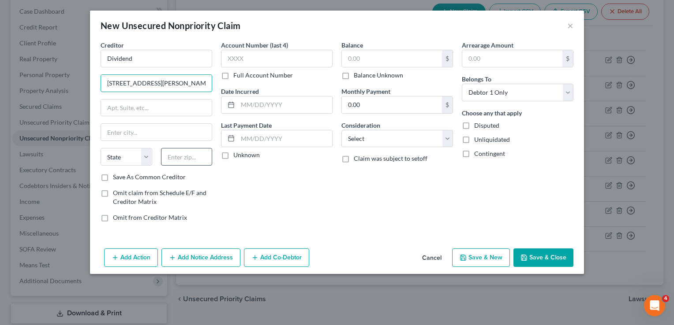
type input "5050 Kingsley Dr"
drag, startPoint x: 176, startPoint y: 156, endPoint x: 190, endPoint y: 160, distance: 14.8
click at [176, 156] on input "text" at bounding box center [187, 157] width 52 height 18
type input "45227"
click at [296, 188] on div "Account Number (last 4) Full Account Number Date Incurred Last Payment Date Unk…" at bounding box center [276, 135] width 120 height 189
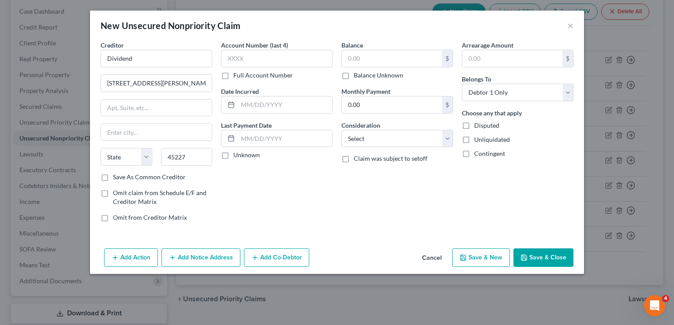
type input "Cincinnati"
select select "36"
click at [381, 61] on input "text" at bounding box center [392, 58] width 100 height 17
type input "29,158.03"
click at [537, 255] on button "Save & Close" at bounding box center [543, 258] width 60 height 19
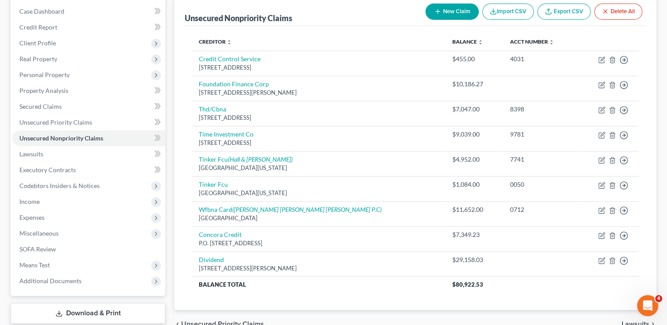
click at [446, 8] on button "New Claim" at bounding box center [451, 12] width 53 height 16
select select "0"
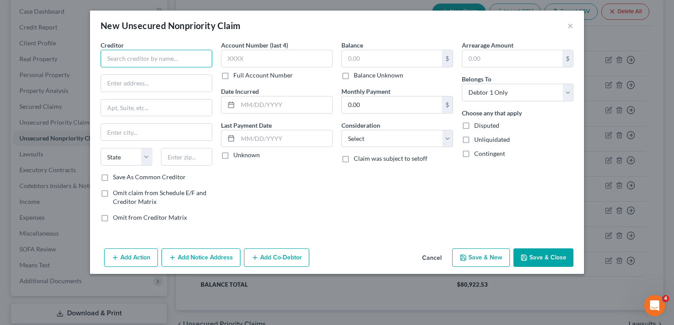
click at [182, 60] on input "text" at bounding box center [157, 59] width 112 height 18
drag, startPoint x: 140, startPoint y: 56, endPoint x: 101, endPoint y: 59, distance: 39.8
click at [101, 60] on input "City Bank" at bounding box center [157, 59] width 112 height 18
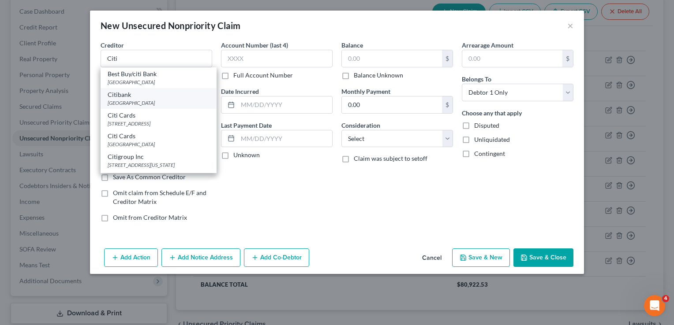
click at [141, 100] on div "PO Box 9001037, Louisville, KY 40290" at bounding box center [159, 102] width 102 height 7
type input "Citibank"
type input "PO Box 9001037"
type input "Louisville"
select select "18"
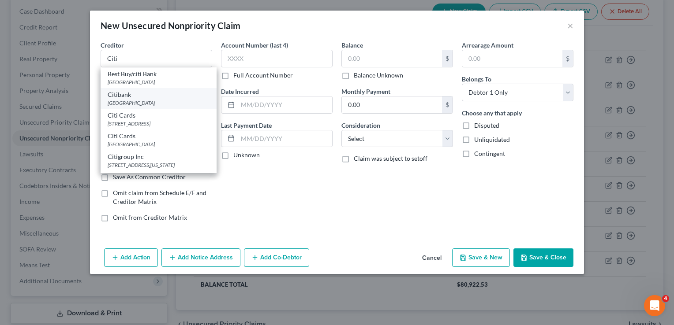
type input "40290"
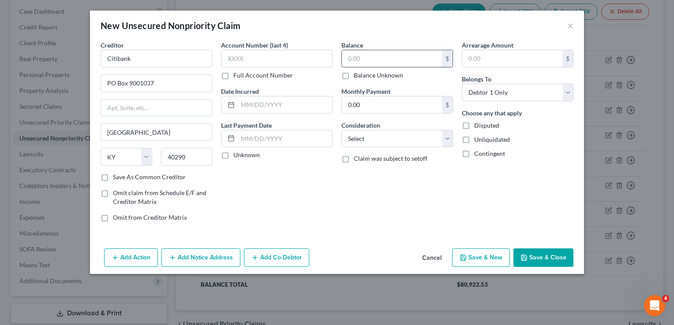
click at [373, 58] on input "text" at bounding box center [392, 58] width 100 height 17
type input "5,658.00"
click at [554, 256] on button "Save & Close" at bounding box center [543, 258] width 60 height 19
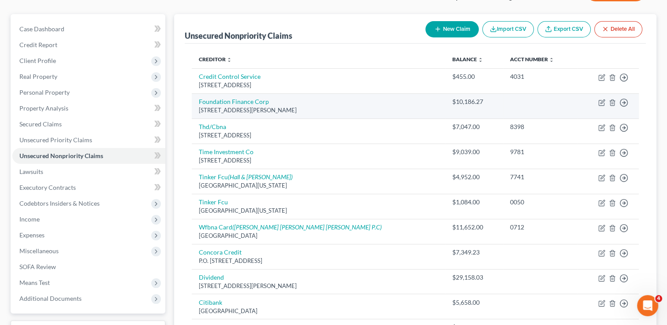
scroll to position [0, 0]
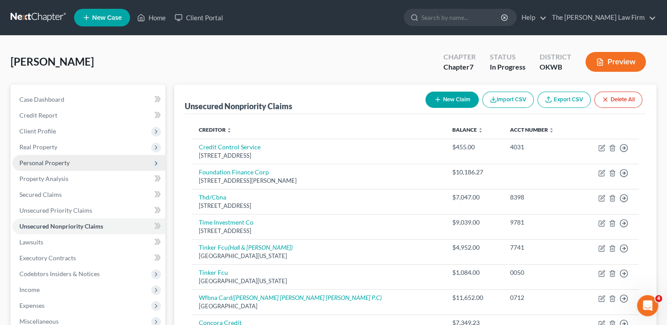
click at [49, 162] on span "Personal Property" at bounding box center [44, 162] width 50 height 7
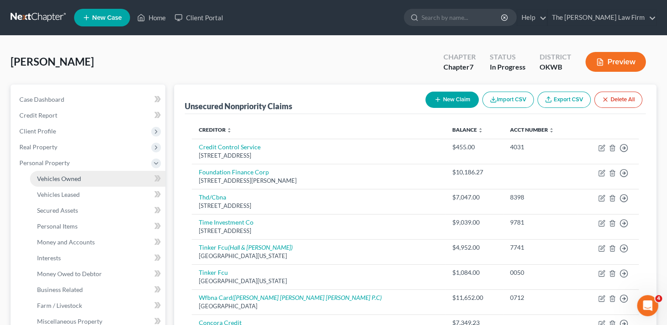
click at [67, 177] on span "Vehicles Owned" at bounding box center [59, 178] width 44 height 7
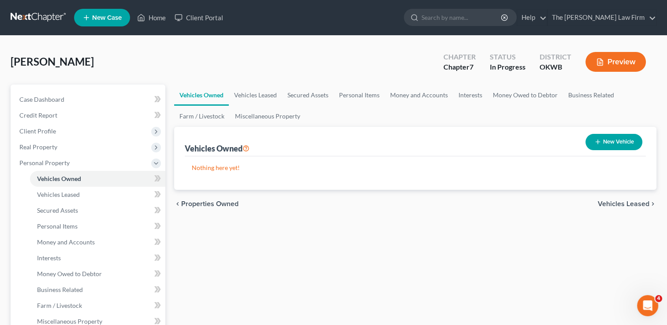
click at [614, 138] on button "New Vehicle" at bounding box center [613, 142] width 57 height 16
select select "0"
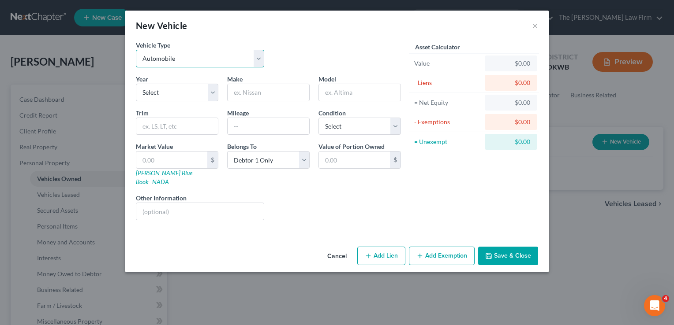
click at [189, 58] on select "Select Automobile Truck Trailer Watercraft Aircraft Motor Home Atv Other Vehicle" at bounding box center [200, 59] width 128 height 18
click at [289, 52] on div "Vehicle Type Select Automobile Truck Trailer Watercraft Aircraft Motor Home Atv…" at bounding box center [268, 58] width 274 height 34
click at [184, 91] on select "Select 2026 2025 2024 2023 2022 2021 2020 2019 2018 2017 2016 2015 2014 2013 20…" at bounding box center [177, 93] width 82 height 18
select select "9"
click at [136, 84] on select "Select 2026 2025 2024 2023 2022 2021 2020 2019 2018 2017 2016 2015 2014 2013 20…" at bounding box center [177, 93] width 82 height 18
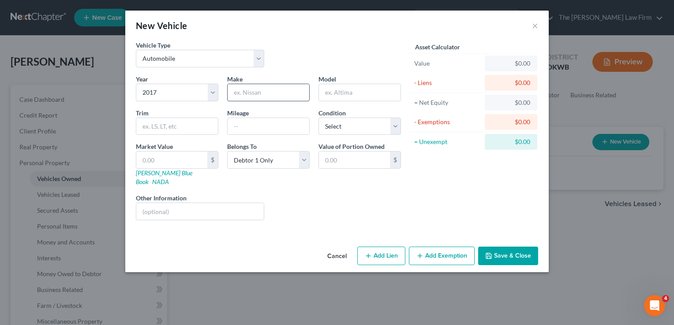
click at [273, 91] on input "text" at bounding box center [268, 92] width 82 height 17
type input "Jeep"
click at [337, 89] on input "text" at bounding box center [360, 92] width 82 height 17
type input "Grand Cherokee"
click at [367, 56] on div "Vehicle Type Select Automobile Truck Trailer Watercraft Aircraft Motor Home Atv…" at bounding box center [268, 58] width 274 height 34
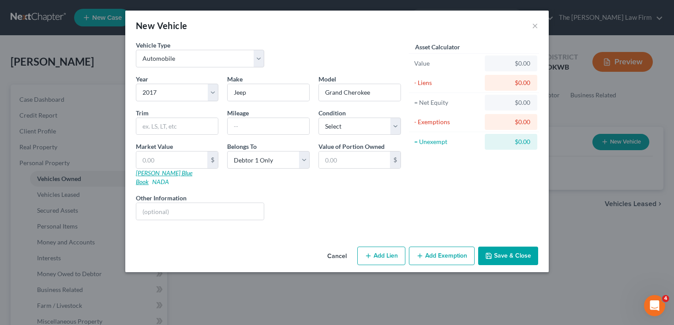
click at [154, 172] on link "Kelly Blue Book" at bounding box center [164, 177] width 56 height 16
click at [180, 157] on input "text" at bounding box center [171, 160] width 71 height 17
type input "1"
type input "1.00"
type input "12"
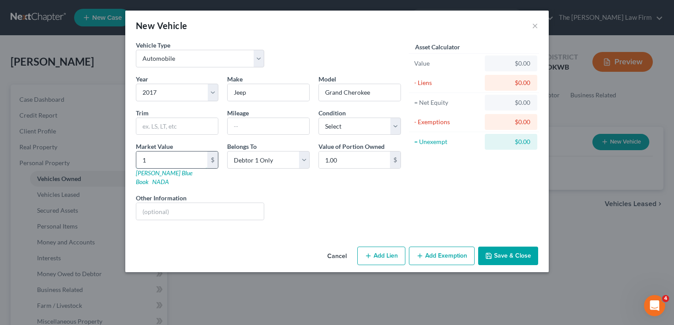
type input "12.00"
type input "120"
type input "120.00"
type input "1200"
type input "1,200.00"
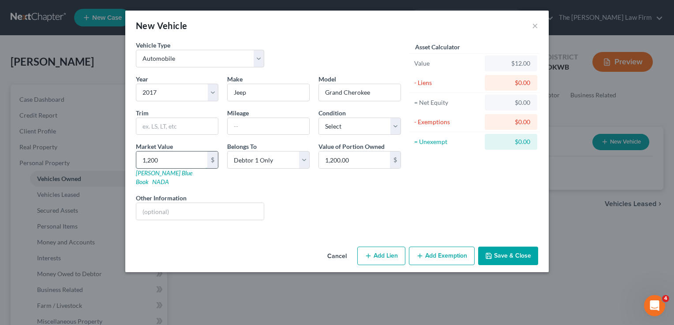
type input "1,2000"
type input "12,000.00"
type input "12,000"
click at [305, 160] on select "Select Debtor 1 Only Debtor 2 Only Debtor 1 And Debtor 2 Only At Least One Of T…" at bounding box center [268, 160] width 82 height 18
select select "3"
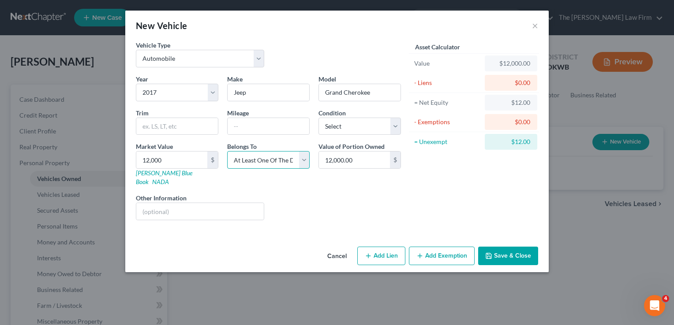
click at [227, 151] on select "Select Debtor 1 Only Debtor 2 Only Debtor 1 And Debtor 2 Only At Least One Of T…" at bounding box center [268, 160] width 82 height 18
click at [395, 206] on div "Liens Select" at bounding box center [336, 207] width 137 height 27
click at [502, 248] on button "Save & Close" at bounding box center [508, 256] width 60 height 19
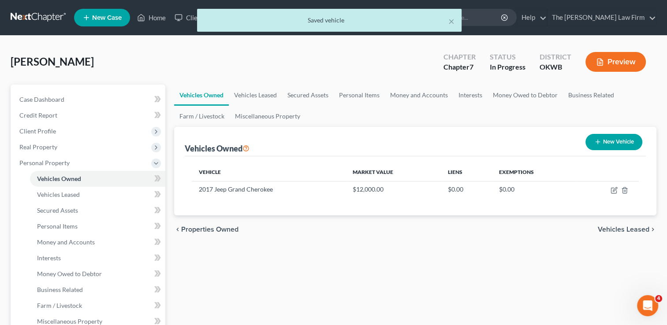
click at [617, 140] on button "New Vehicle" at bounding box center [613, 142] width 57 height 16
select select "0"
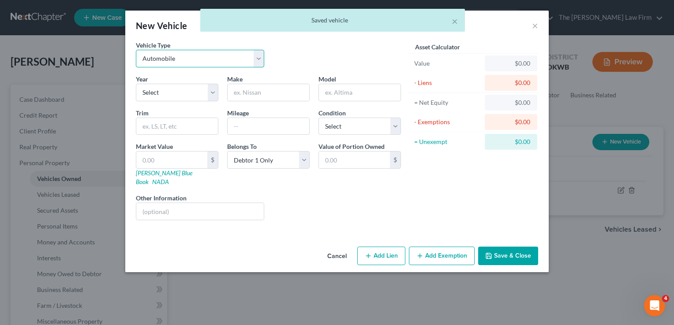
drag, startPoint x: 189, startPoint y: 58, endPoint x: 189, endPoint y: 64, distance: 6.2
click at [189, 58] on select "Select Automobile Truck Trailer Watercraft Aircraft Motor Home Atv Other Vehicle" at bounding box center [200, 59] width 128 height 18
select select "1"
click at [136, 50] on select "Select Automobile Truck Trailer Watercraft Aircraft Motor Home Atv Other Vehicle" at bounding box center [200, 59] width 128 height 18
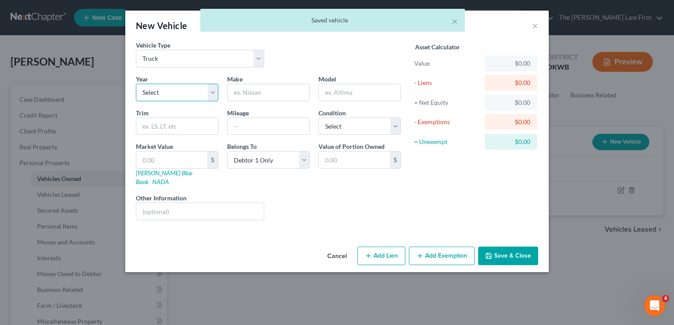
click at [164, 89] on select "Select 2026 2025 2024 2023 2022 2021 2020 2019 2018 2017 2016 2015 2014 2013 20…" at bounding box center [177, 93] width 82 height 18
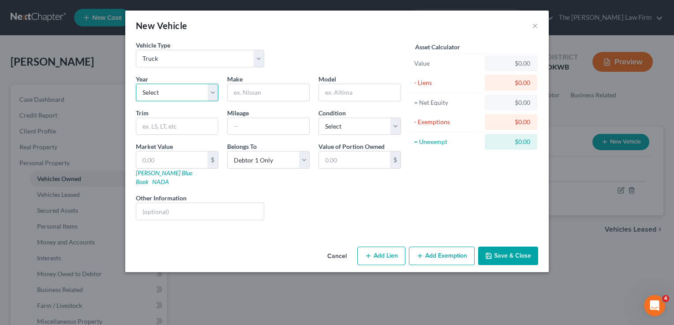
select select "25"
click at [136, 84] on select "Select 2026 2025 2024 2023 2022 2021 2020 2019 2018 2017 2016 2015 2014 2013 20…" at bounding box center [177, 93] width 82 height 18
click at [259, 89] on input "text" at bounding box center [268, 92] width 82 height 17
type input "Dodge"
click at [344, 90] on input "text" at bounding box center [360, 92] width 82 height 17
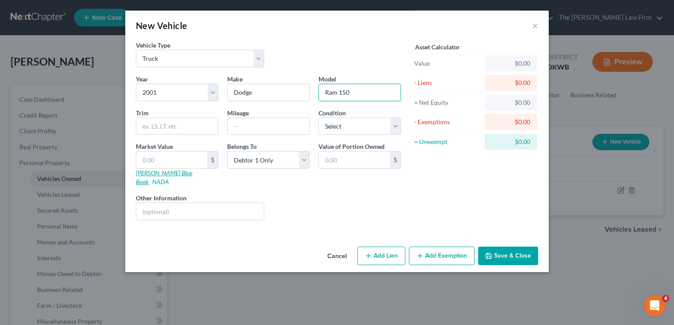
type input "Ram 150"
click at [158, 172] on link "Kelly Blue Book" at bounding box center [164, 177] width 56 height 16
click at [175, 157] on input "text" at bounding box center [171, 160] width 71 height 17
type input "2"
type input "2.00"
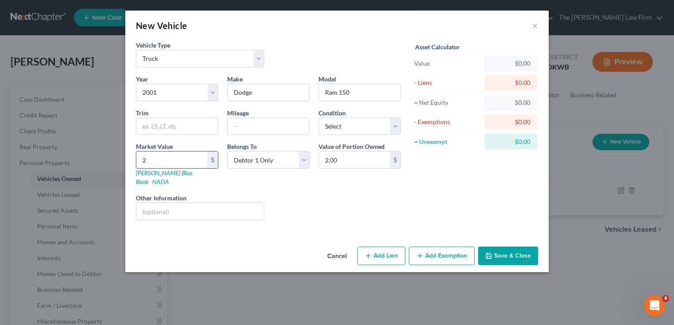
type input "22"
type input "22.00"
type input "220"
type input "220.00"
type input "2200"
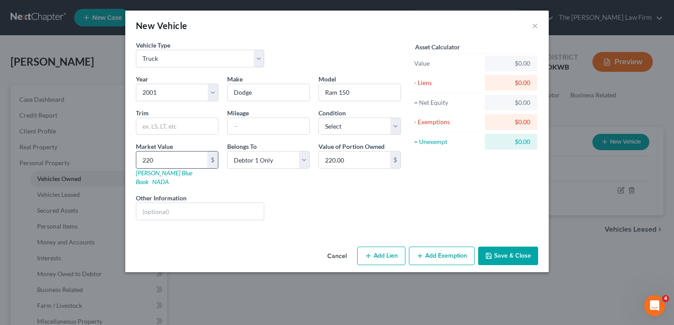
type input "2,200.00"
type input "2,200"
click at [507, 249] on button "Save & Close" at bounding box center [508, 256] width 60 height 19
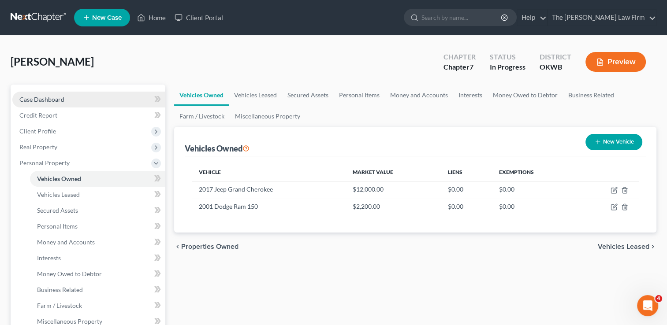
click at [46, 102] on span "Case Dashboard" at bounding box center [41, 99] width 45 height 7
